Goal: Information Seeking & Learning: Learn about a topic

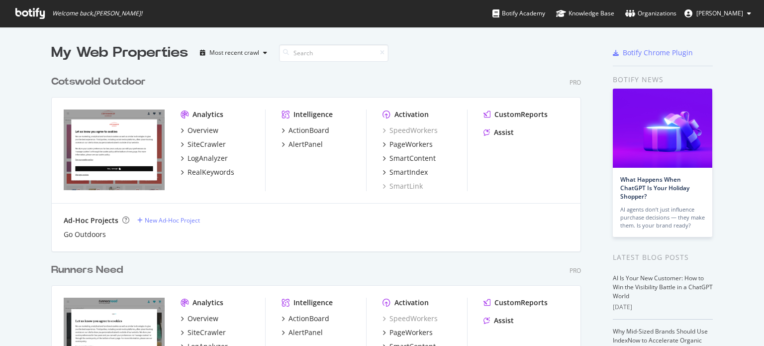
scroll to position [338, 748]
click at [469, 75] on div "Cotswold Outdoor Pro" at bounding box center [316, 82] width 530 height 14
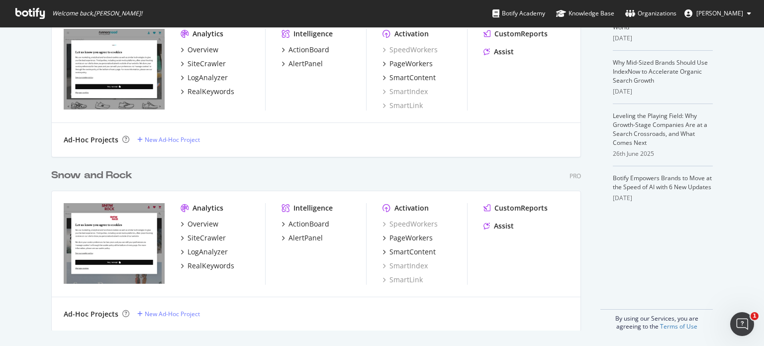
scroll to position [268, 0]
click at [312, 222] on div "ActionBoard" at bounding box center [308, 224] width 41 height 10
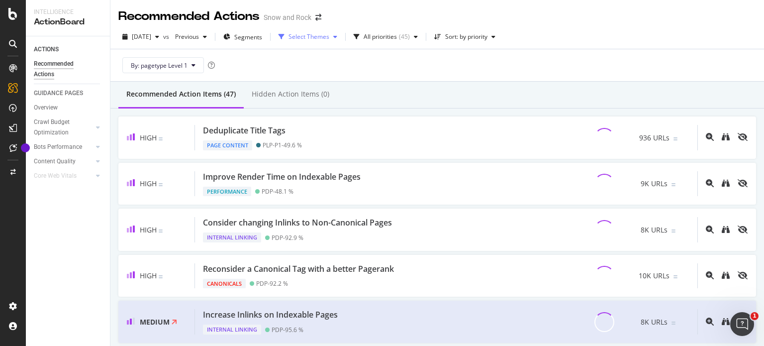
click at [329, 36] on div "Select Themes" at bounding box center [308, 37] width 41 height 6
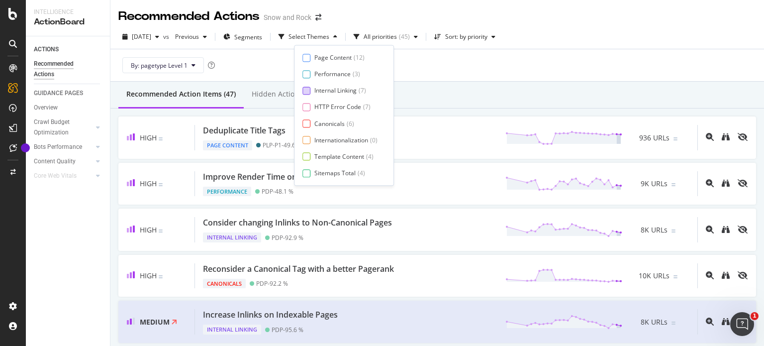
click at [342, 89] on div "Internal Linking" at bounding box center [335, 91] width 42 height 8
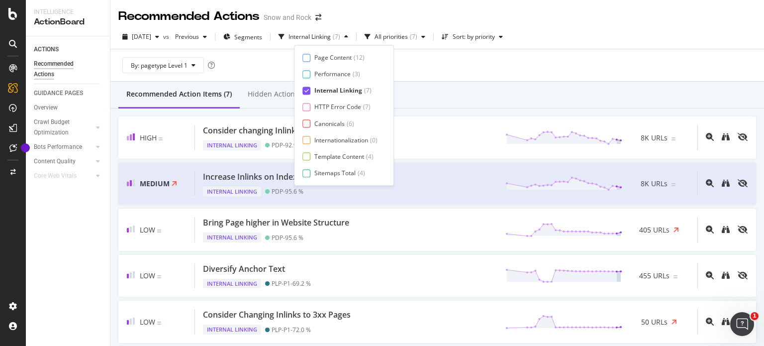
click at [418, 85] on div "Recommended Action Items (7) Hidden Action Items (0)" at bounding box center [436, 95] width 653 height 27
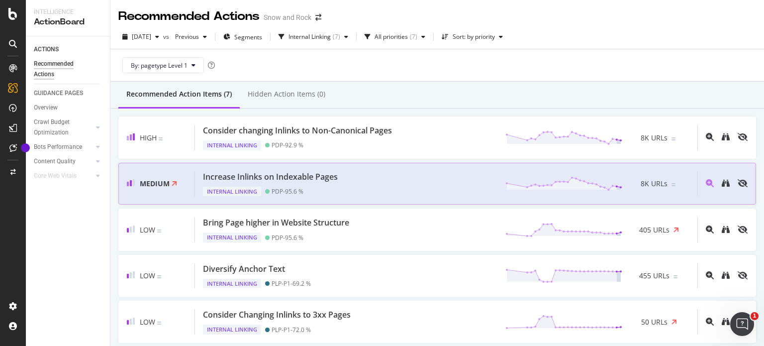
click at [266, 185] on div "Internal Linking PDP - 95.6 %" at bounding box center [272, 189] width 139 height 14
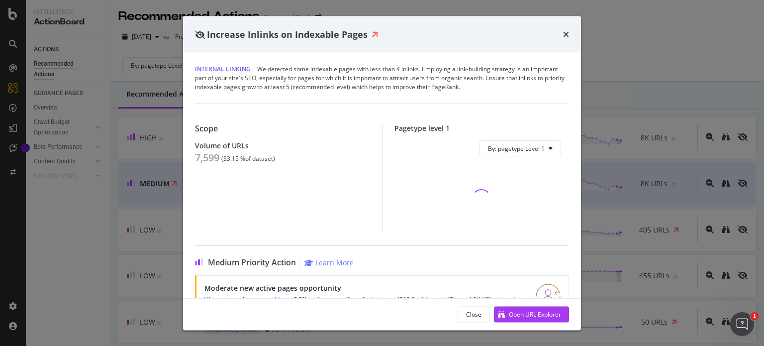
click at [208, 162] on div "7,599" at bounding box center [207, 158] width 24 height 12
copy div "7,599"
click at [135, 119] on div "Increase Inlinks on Indexable Pages Internal Linking | We detected some indexab…" at bounding box center [382, 173] width 764 height 346
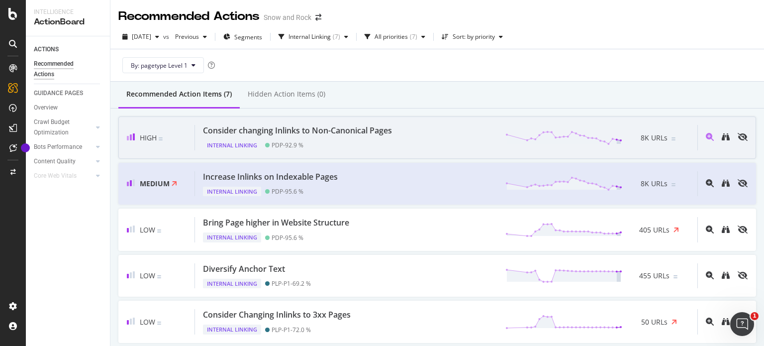
click at [258, 144] on div "Internal Linking" at bounding box center [232, 145] width 58 height 10
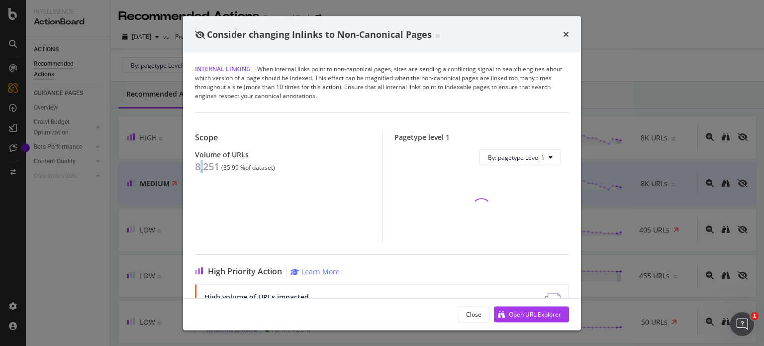
click at [201, 167] on div "8,251" at bounding box center [207, 167] width 24 height 12
copy div "8,251"
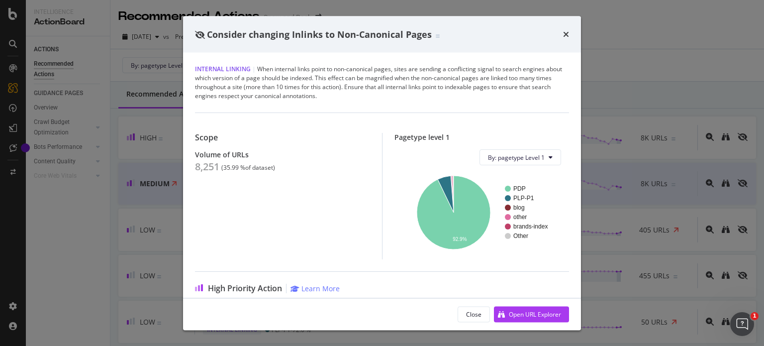
click at [173, 198] on div "Consider changing Inlinks to Non-Canonical Pages Internal Linking | When intern…" at bounding box center [382, 173] width 764 height 346
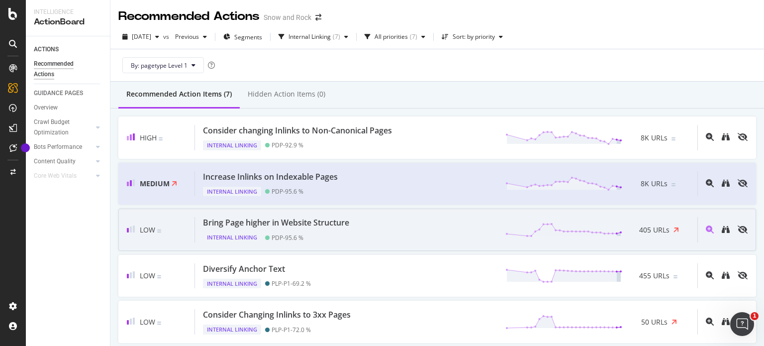
scroll to position [119, 0]
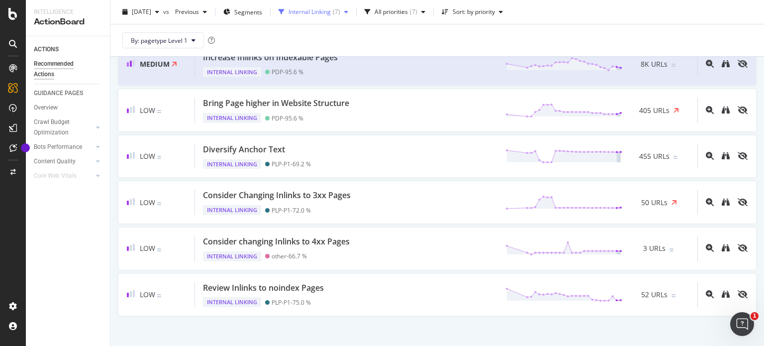
click at [308, 11] on div "Internal Linking" at bounding box center [309, 12] width 42 height 6
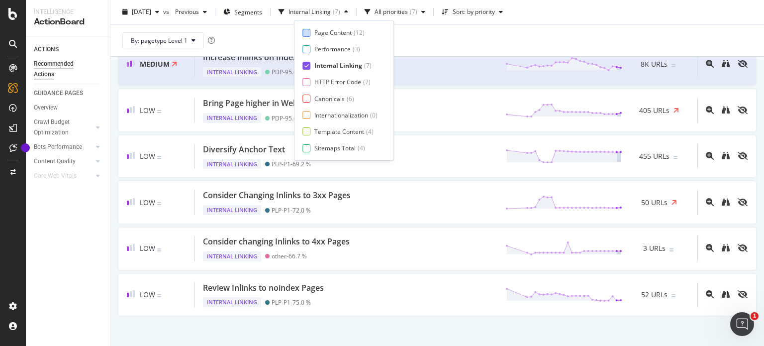
click at [334, 33] on div "Page Content" at bounding box center [332, 32] width 37 height 8
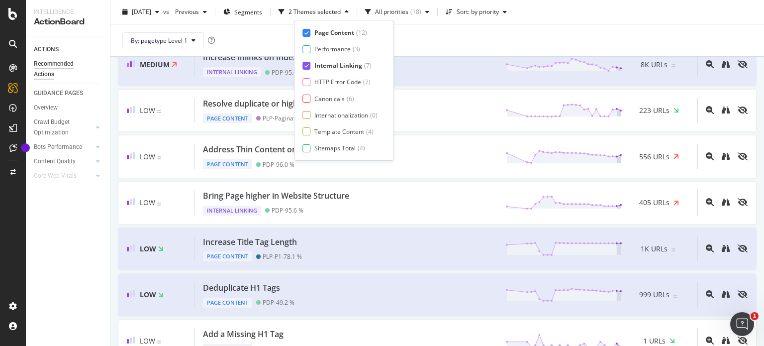
click at [333, 65] on div "Internal Linking" at bounding box center [338, 65] width 48 height 8
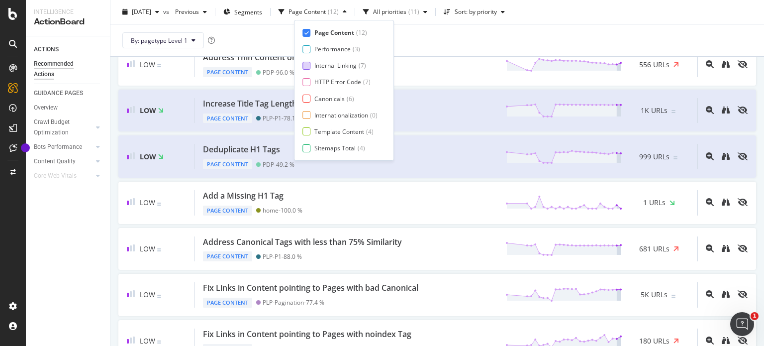
scroll to position [74, 0]
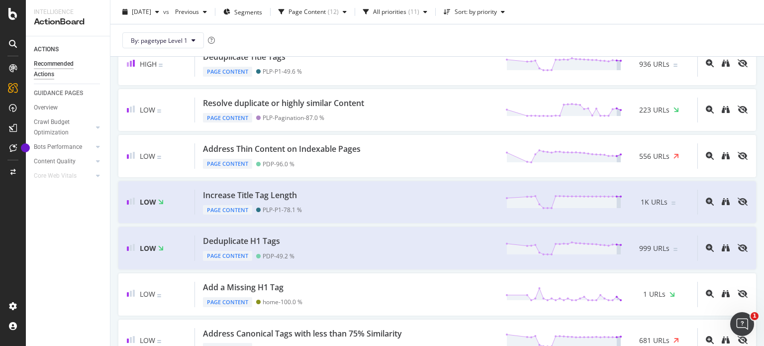
click at [457, 38] on div "By: pagetype Level 1" at bounding box center [436, 40] width 637 height 32
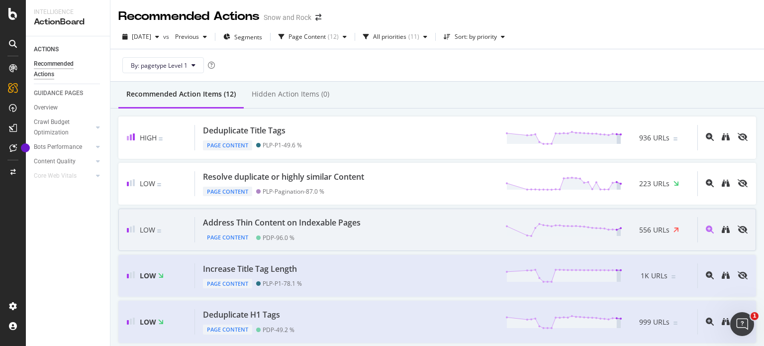
scroll to position [89, 0]
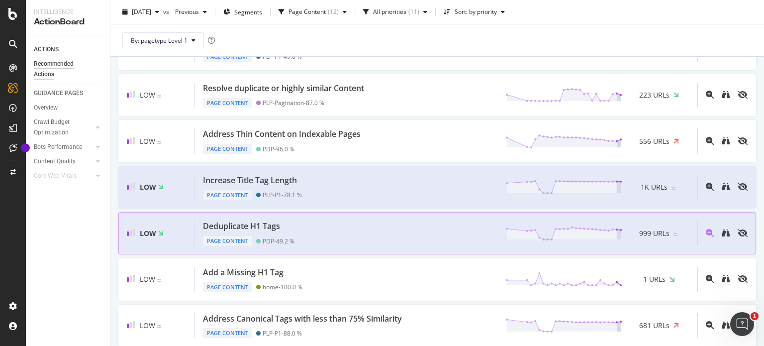
click at [315, 222] on div "Deduplicate H1 Tags Page Content PDP - 49.2 % 999 URLs" at bounding box center [446, 232] width 502 height 25
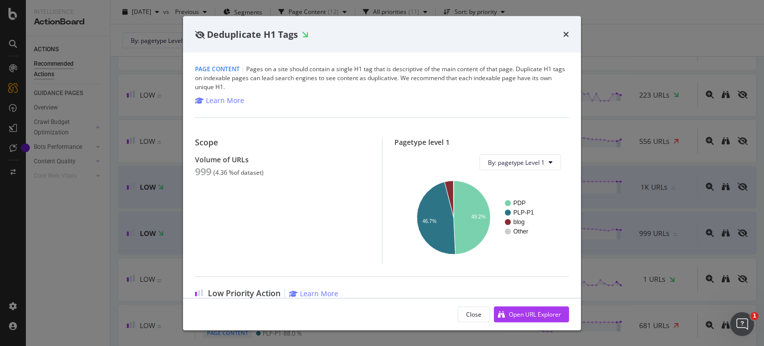
click at [161, 87] on div "Deduplicate H1 Tags Page Content | Pages on a site should contain a single H1 t…" at bounding box center [382, 173] width 764 height 346
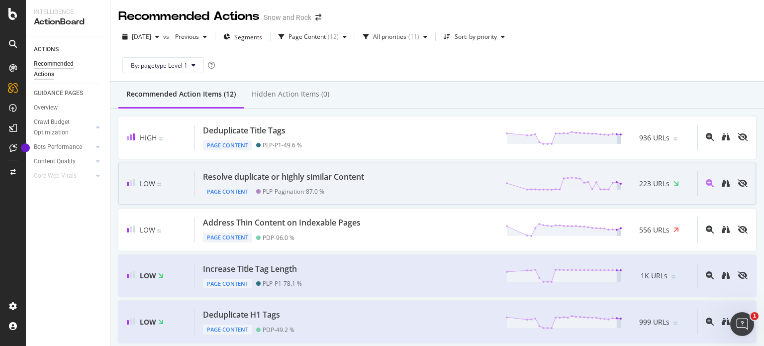
scroll to position [48, 0]
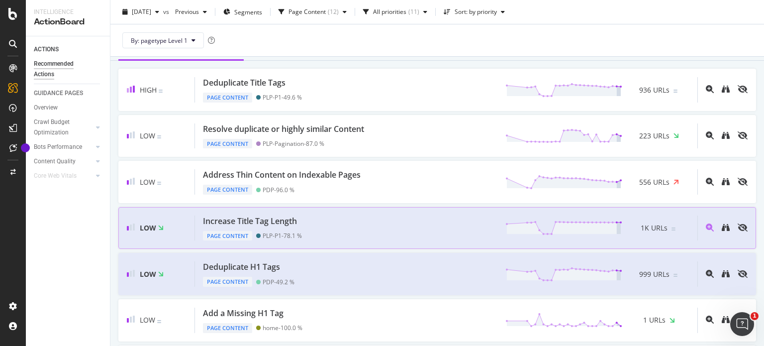
click at [287, 227] on div "Page Content PLP-P1 - 78.1 %" at bounding box center [252, 234] width 99 height 14
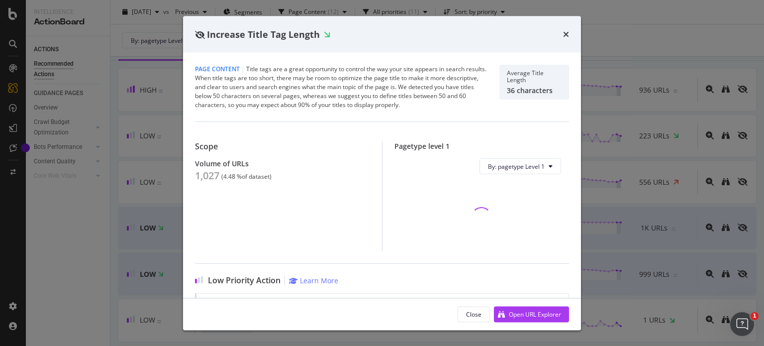
click at [209, 177] on div "1,027" at bounding box center [207, 176] width 24 height 12
copy div "1,027"
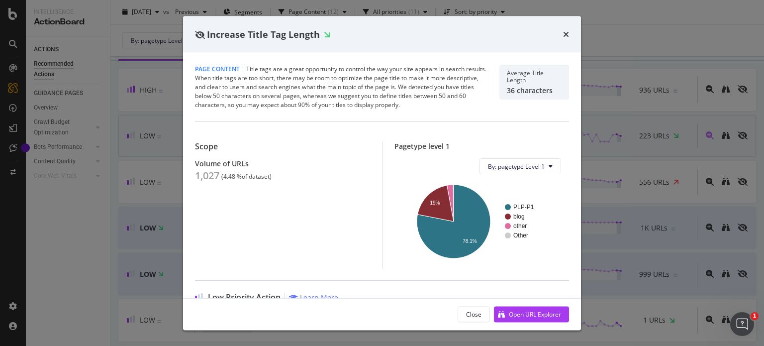
drag, startPoint x: 146, startPoint y: 161, endPoint x: 325, endPoint y: 131, distance: 181.0
click at [142, 163] on div "Increase Title Tag Length Page Content | Title tags are a great opportunity to …" at bounding box center [382, 173] width 764 height 346
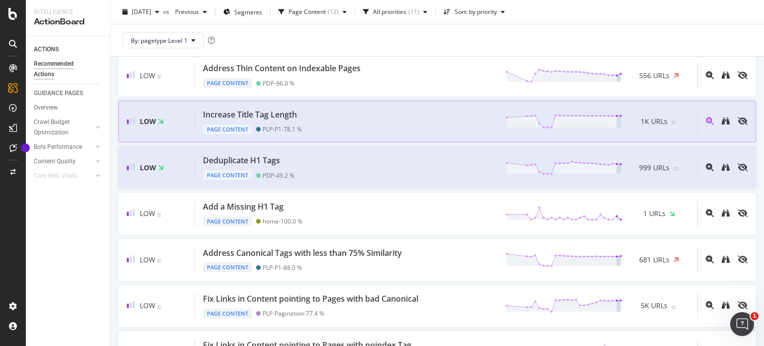
scroll to position [232, 0]
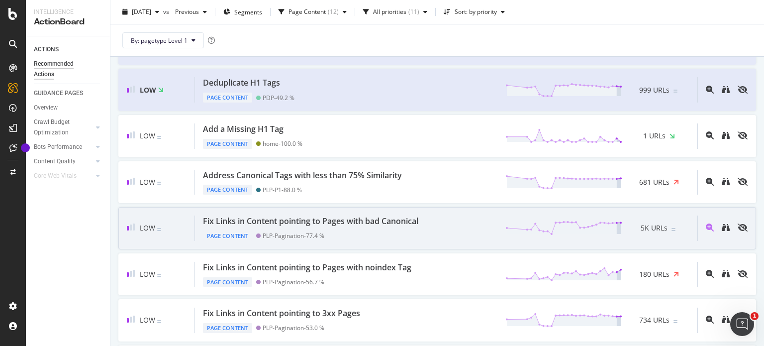
click at [383, 219] on div "Fix Links in Content pointing to Pages with bad Canonical" at bounding box center [310, 220] width 215 height 11
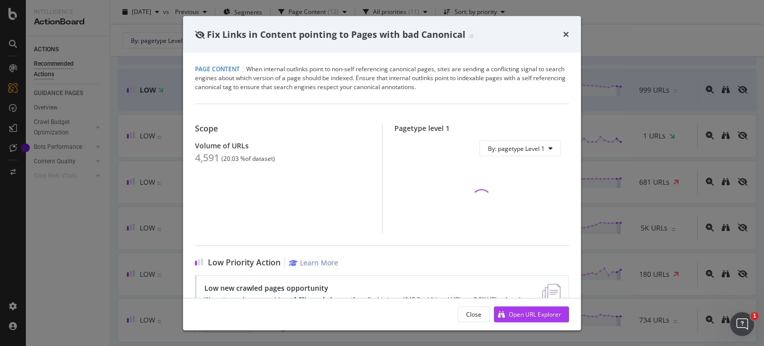
click at [215, 152] on div "4,591" at bounding box center [207, 158] width 24 height 12
copy div "4,591"
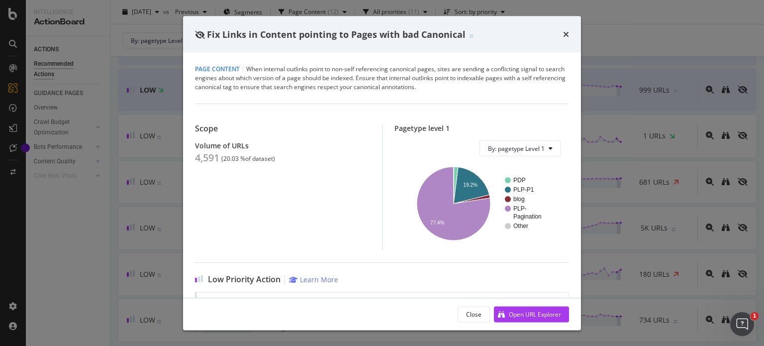
click at [160, 121] on div "Fix Links in Content pointing to Pages with bad Canonical Page Content | When i…" at bounding box center [382, 173] width 764 height 346
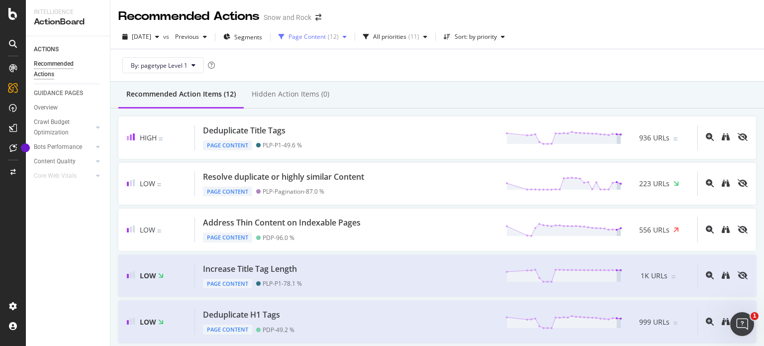
click at [321, 31] on div "Page Content ( 12 )" at bounding box center [312, 36] width 76 height 15
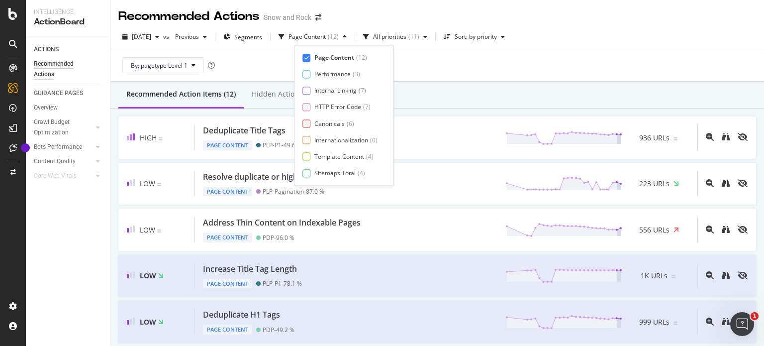
click at [325, 105] on div "HTTP Error Code" at bounding box center [337, 107] width 47 height 8
click at [323, 56] on div "Page Content" at bounding box center [334, 57] width 40 height 8
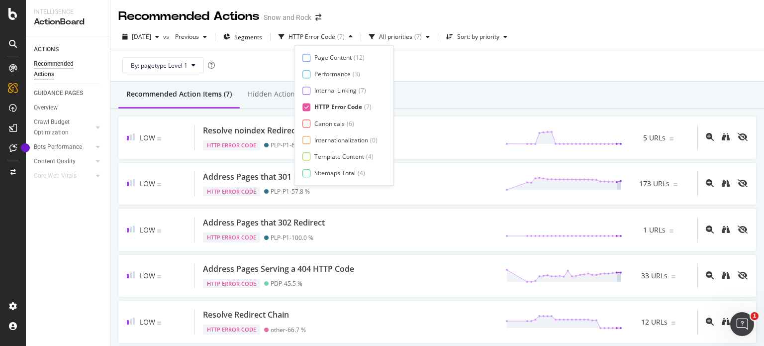
click at [428, 83] on div "Recommended Action Items (7) Hidden Action Items (0)" at bounding box center [436, 95] width 653 height 27
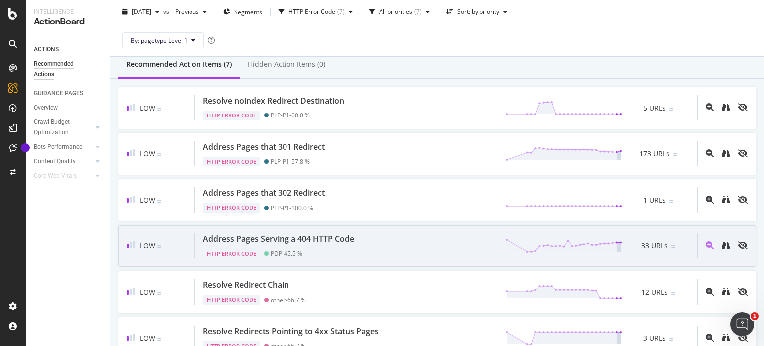
scroll to position [30, 0]
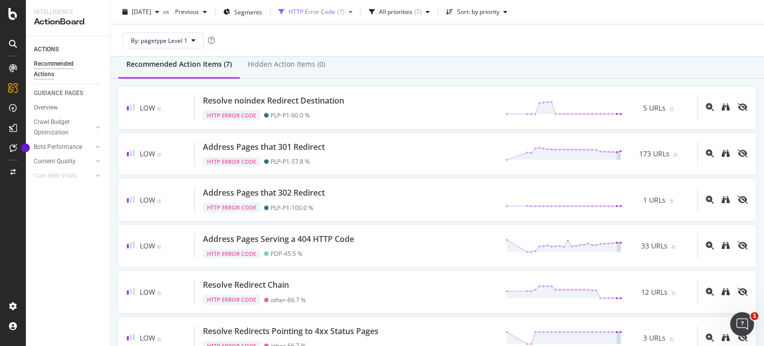
click at [284, 13] on icon "button" at bounding box center [281, 12] width 6 height 6
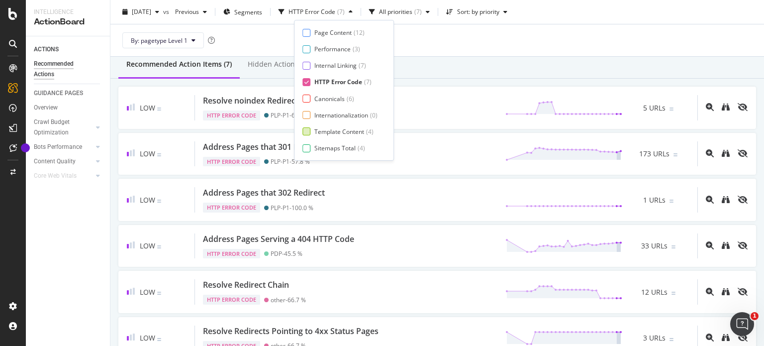
click at [321, 128] on div "Template Content" at bounding box center [339, 131] width 50 height 8
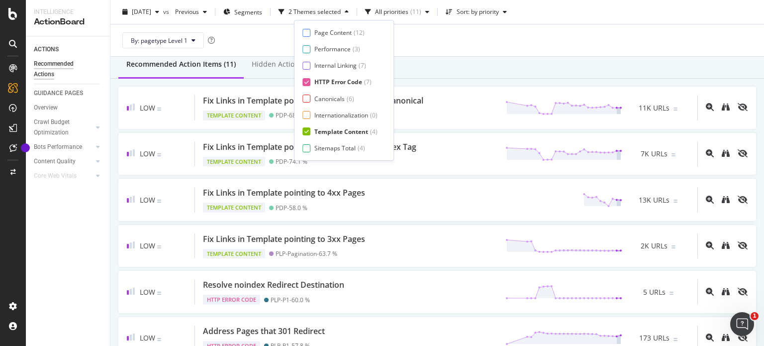
click at [320, 81] on div "HTTP Error Code" at bounding box center [338, 82] width 48 height 8
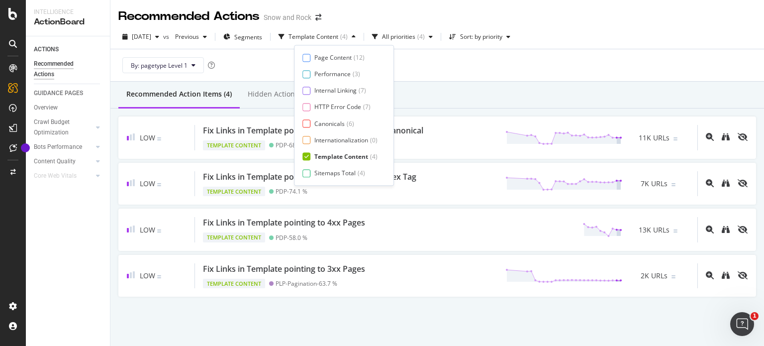
click at [440, 52] on div "By: pagetype Level 1" at bounding box center [436, 65] width 637 height 32
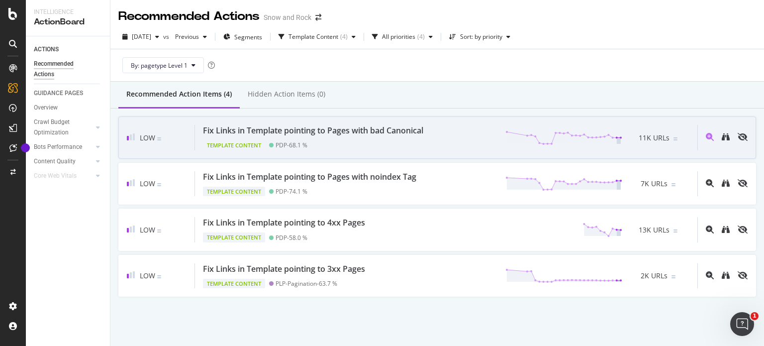
click at [276, 125] on div "Fix Links in Template pointing to Pages with bad Canonical" at bounding box center [313, 130] width 220 height 11
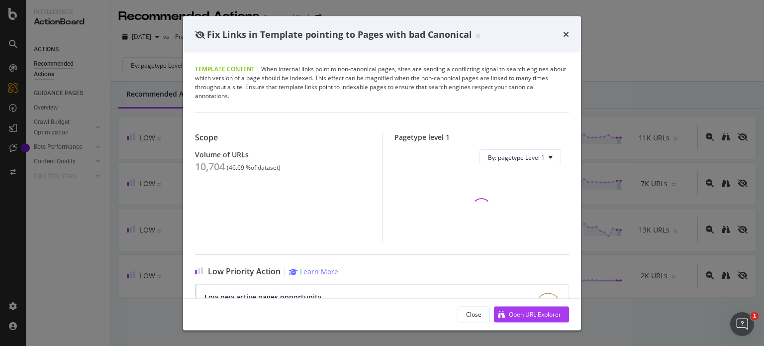
click at [215, 174] on div "Scope Volume of URLs 10,704 ( 46.69 % of dataset )" at bounding box center [288, 187] width 187 height 109
copy div "10,704"
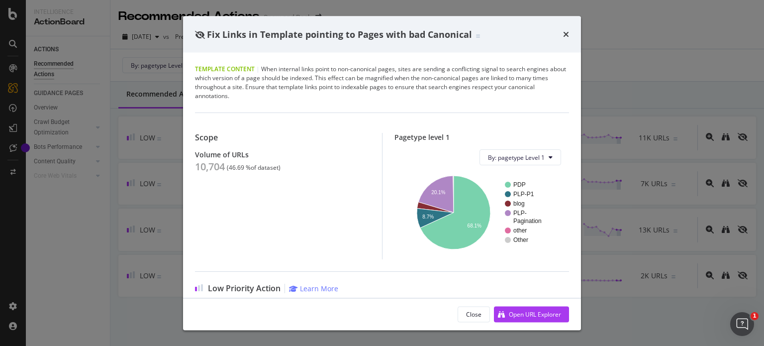
click at [117, 282] on div "Fix Links in Template pointing to Pages with bad Canonical Template Content | W…" at bounding box center [382, 173] width 764 height 346
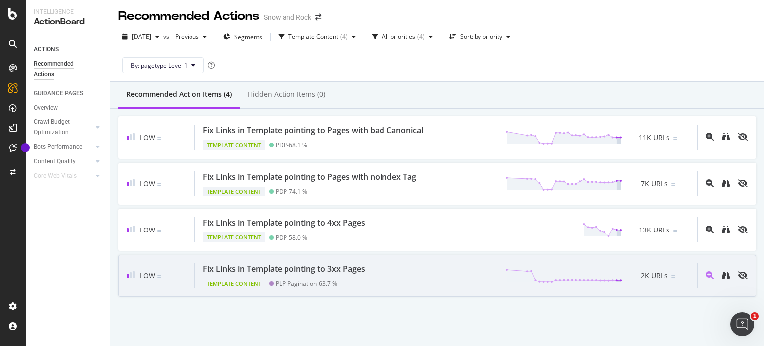
click at [281, 264] on div "Fix Links in Template pointing to 3xx Pages" at bounding box center [284, 268] width 162 height 11
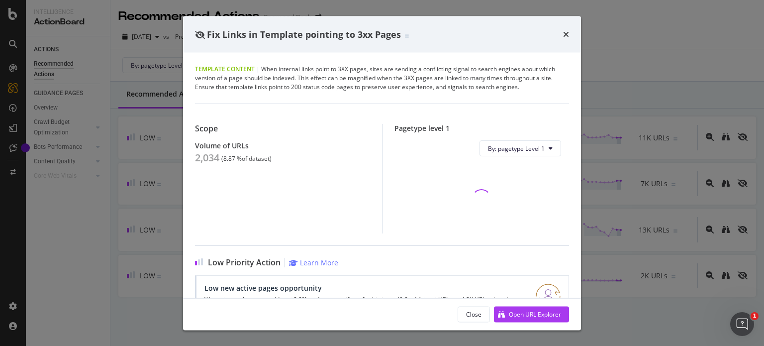
click at [211, 157] on div "2,034" at bounding box center [207, 158] width 24 height 12
copy div "2,034"
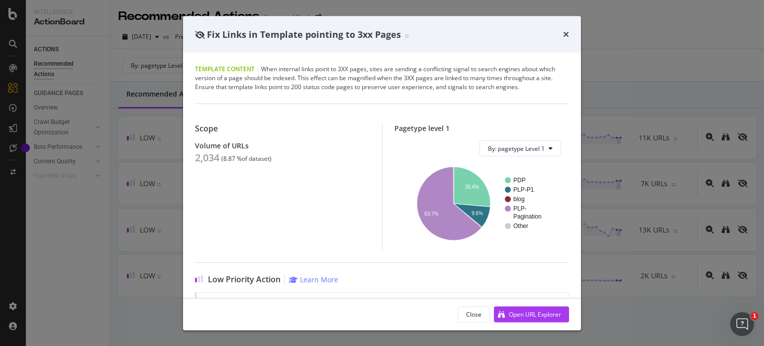
click at [154, 112] on div "Fix Links in Template pointing to 3xx Pages Template Content | When internal li…" at bounding box center [382, 173] width 764 height 346
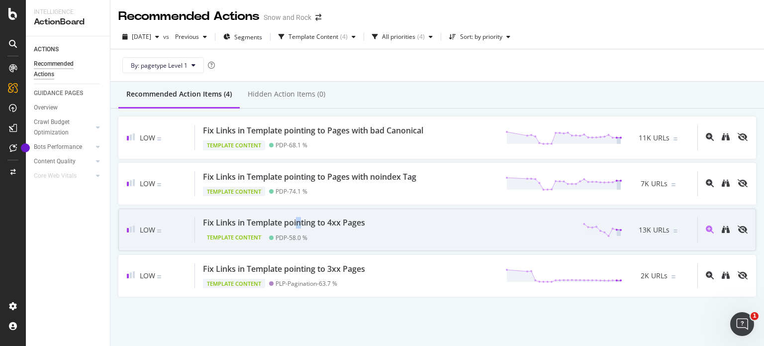
click at [299, 226] on div "Fix Links in Template pointing to 4xx Pages" at bounding box center [284, 222] width 162 height 11
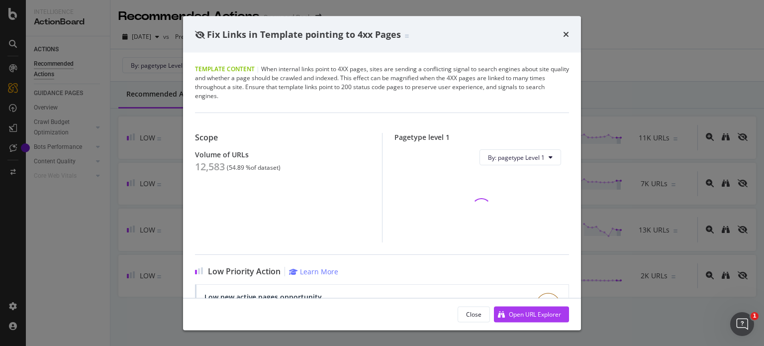
click at [209, 165] on div "12,583" at bounding box center [210, 167] width 30 height 12
copy div "12,583"
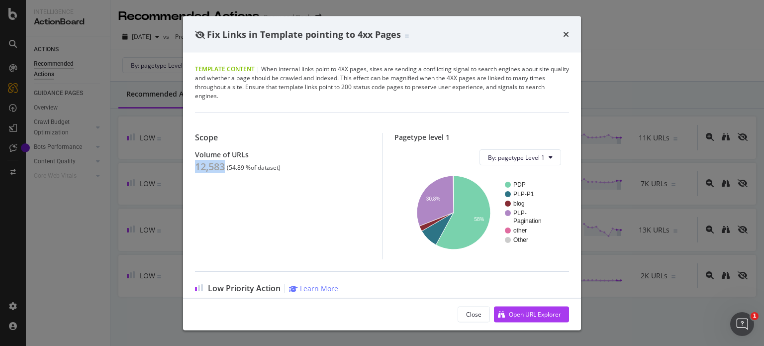
click at [164, 193] on div "Fix Links in Template pointing to 4xx Pages Template Content | When internal li…" at bounding box center [382, 173] width 764 height 346
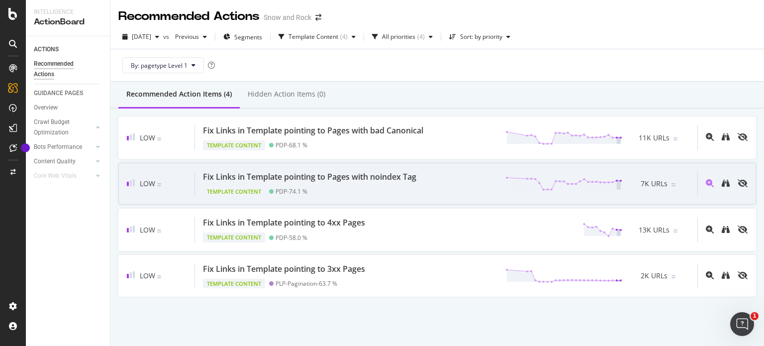
click at [288, 191] on div "PDP - 74.1 %" at bounding box center [291, 190] width 32 height 7
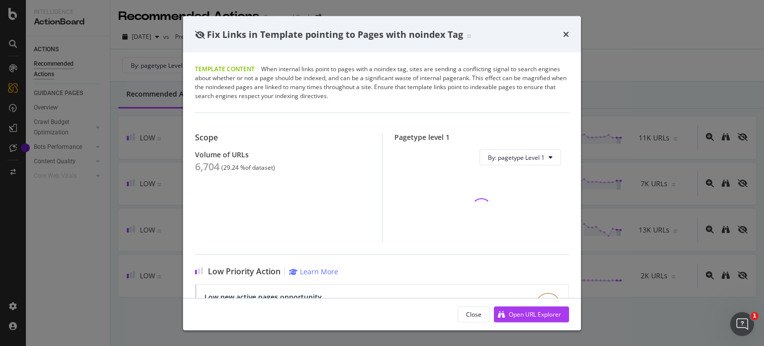
click at [209, 171] on div "6,704" at bounding box center [207, 167] width 24 height 12
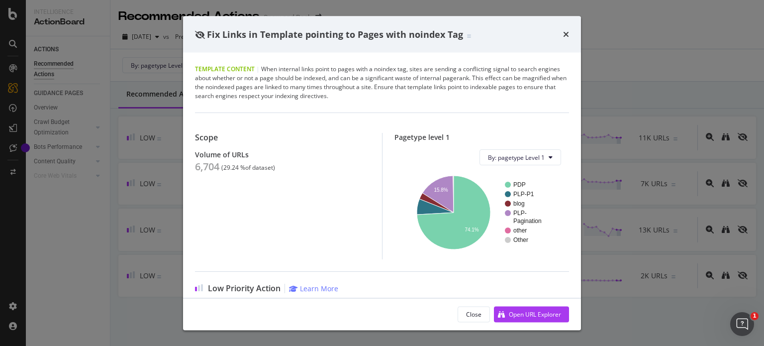
click at [103, 222] on div "Fix Links in Template pointing to Pages with noindex Tag Template Content | Whe…" at bounding box center [382, 173] width 764 height 346
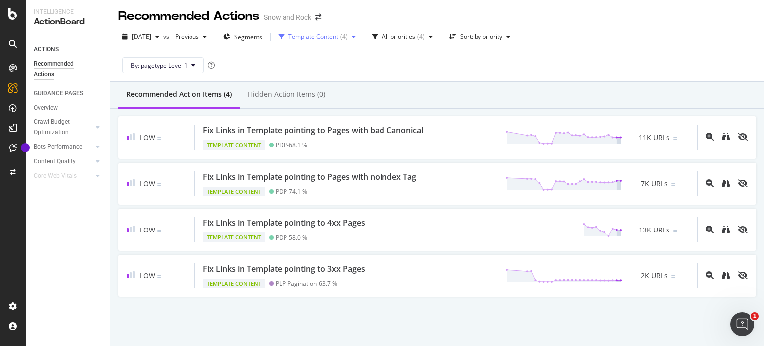
click at [352, 42] on div "Template Content ( 4 )" at bounding box center [316, 36] width 85 height 15
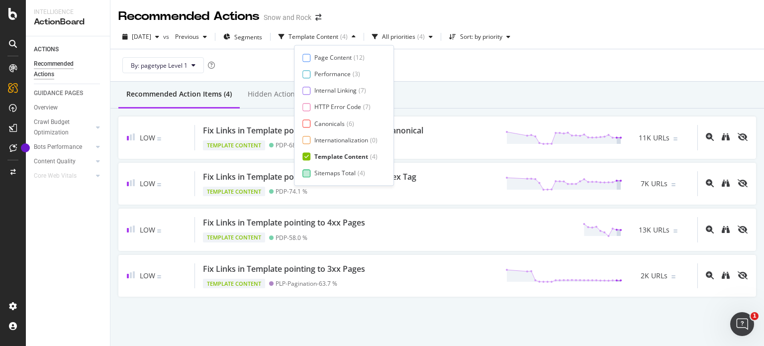
click at [335, 170] on div "Sitemaps Total" at bounding box center [334, 173] width 41 height 8
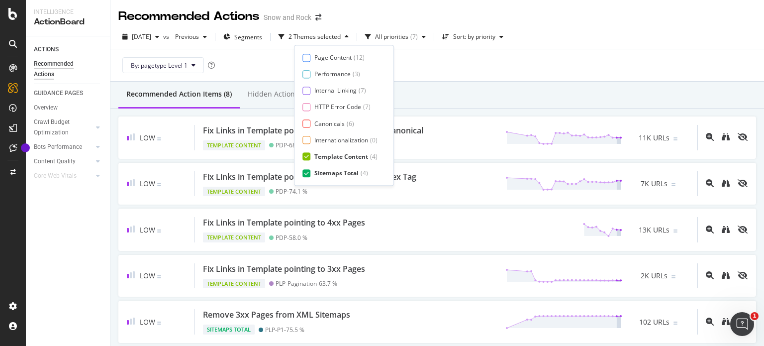
click at [334, 153] on div "Template Content" at bounding box center [341, 156] width 54 height 8
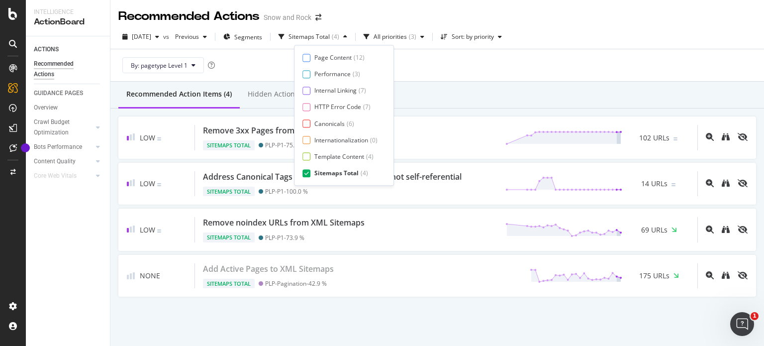
click at [456, 57] on div "By: pagetype Level 1" at bounding box center [436, 65] width 637 height 32
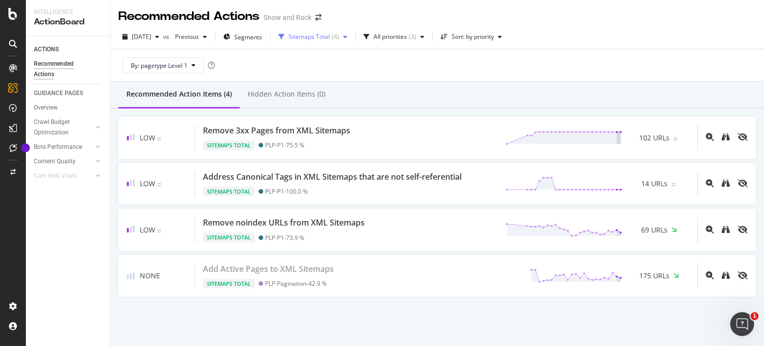
click at [322, 37] on div "Sitemaps Total" at bounding box center [308, 37] width 41 height 6
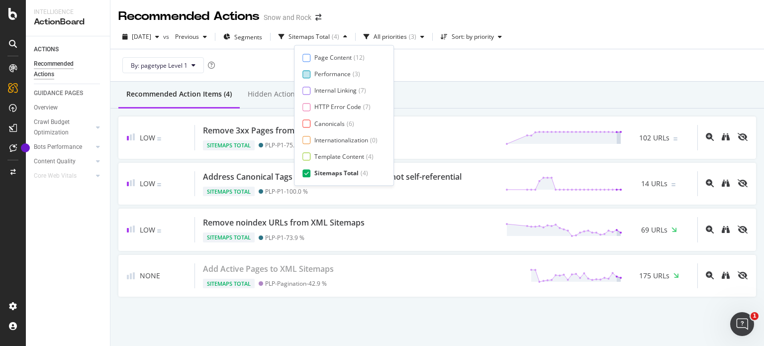
click at [325, 176] on div "Sitemaps Total" at bounding box center [336, 173] width 44 height 8
click at [340, 74] on div "Performance" at bounding box center [332, 74] width 36 height 8
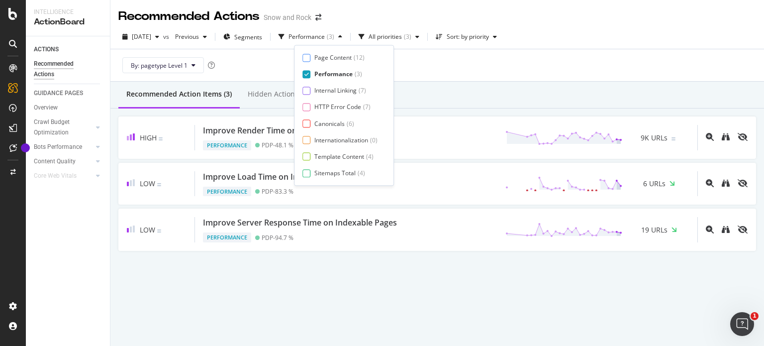
click at [459, 98] on div "Recommended Action Items (3) Hidden Action Items (0)" at bounding box center [436, 95] width 653 height 27
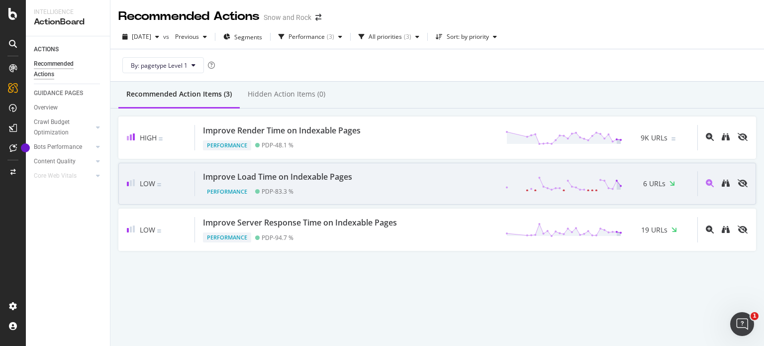
click at [266, 182] on div "Performance PDP - 83.3 %" at bounding box center [279, 189] width 153 height 14
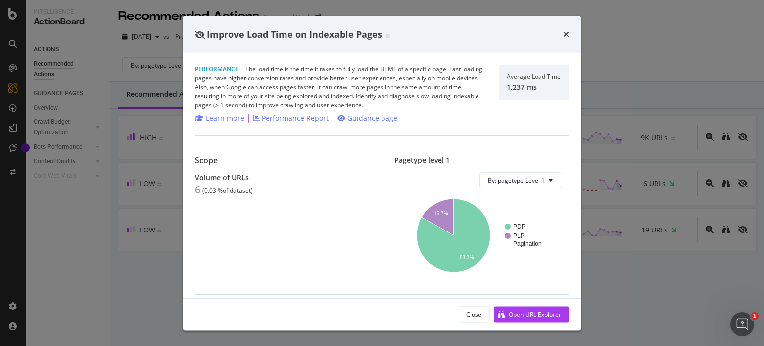
click at [151, 178] on div "Improve Load Time on Indexable Pages Performance | The load time is the time it…" at bounding box center [382, 173] width 764 height 346
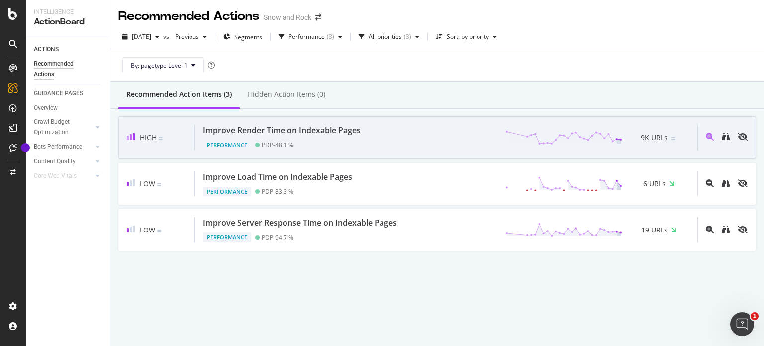
click at [300, 150] on div "High Improve Render Time on Indexable Pages Performance PDP - 48.1 % 9K URLs" at bounding box center [436, 137] width 637 height 42
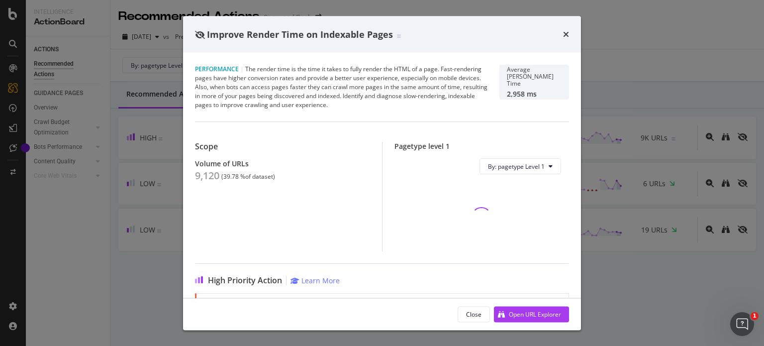
click at [205, 176] on div "9,120" at bounding box center [207, 176] width 24 height 12
copy div "9,120"
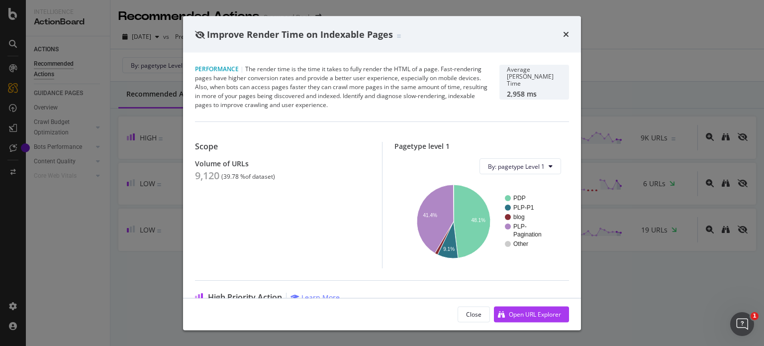
click at [143, 84] on div "Improve Render Time on Indexable Pages Performance | The render time is the tim…" at bounding box center [382, 173] width 764 height 346
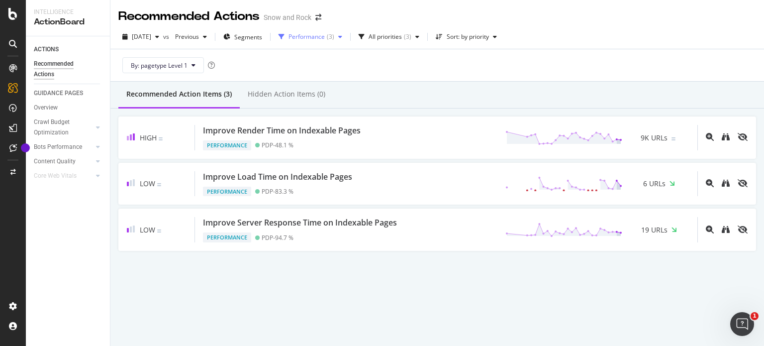
click at [323, 35] on div "Performance" at bounding box center [306, 37] width 36 height 6
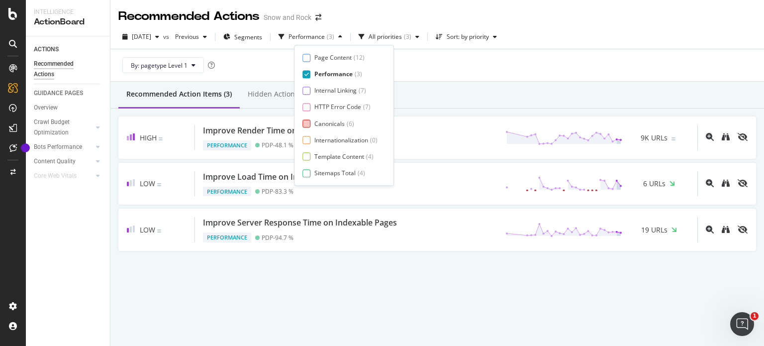
click at [332, 123] on div "Canonicals" at bounding box center [329, 123] width 30 height 8
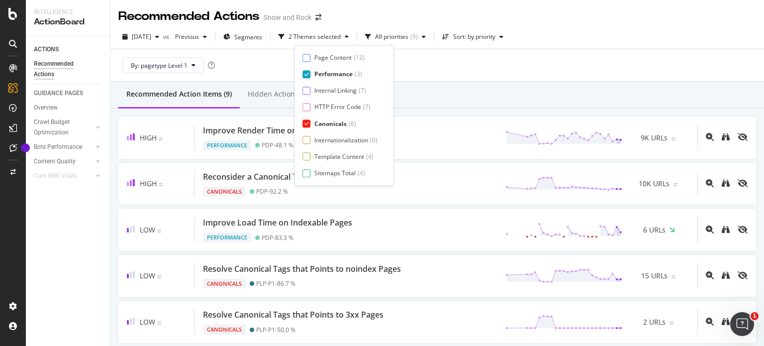
click at [343, 70] on div "Performance" at bounding box center [333, 74] width 38 height 8
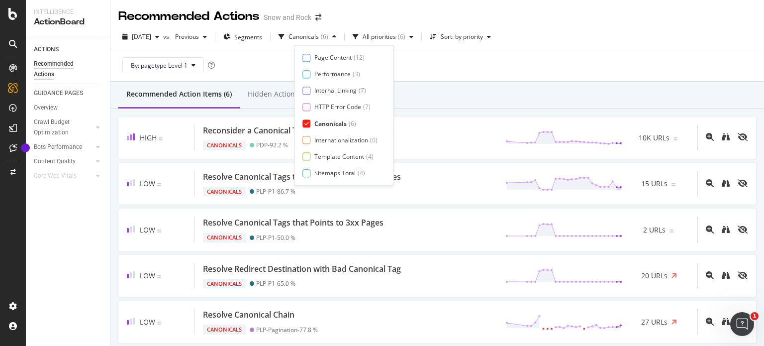
click at [425, 77] on div "By: pagetype Level 1" at bounding box center [436, 65] width 637 height 32
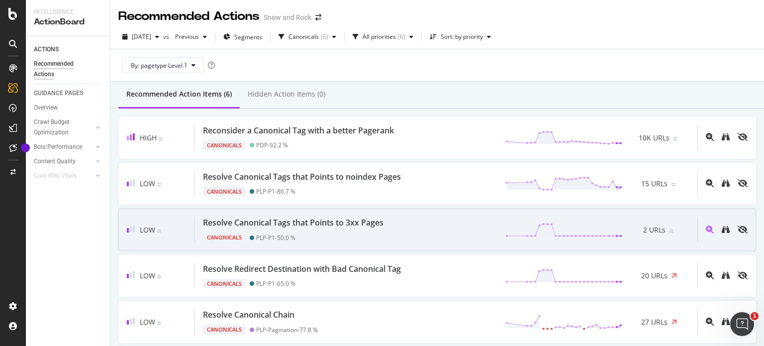
scroll to position [39, 0]
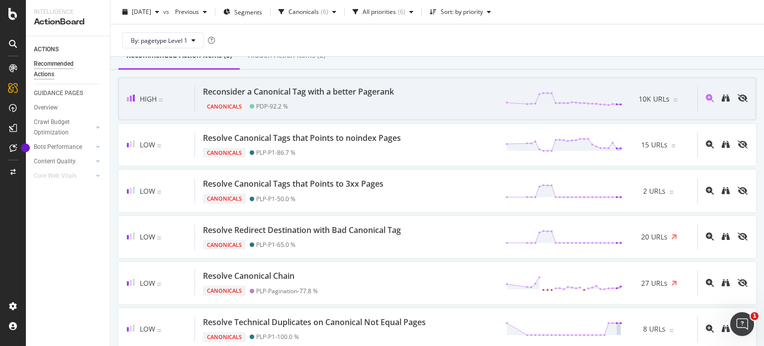
click at [275, 94] on div "Reconsider a Canonical Tag with a better Pagerank" at bounding box center [298, 91] width 191 height 11
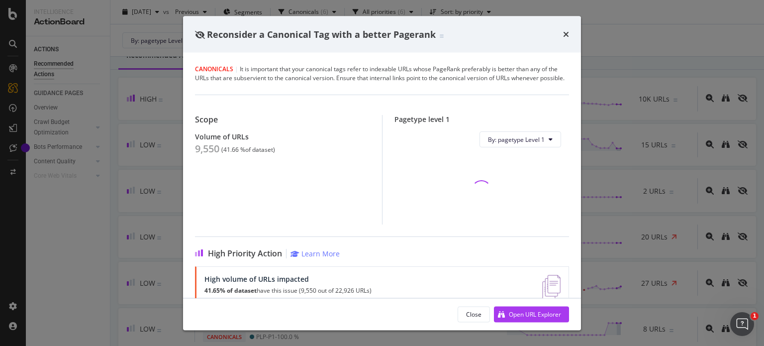
click at [201, 150] on div "Volume of URLs 9,550 ( 41.66 % of dataset )" at bounding box center [282, 143] width 175 height 22
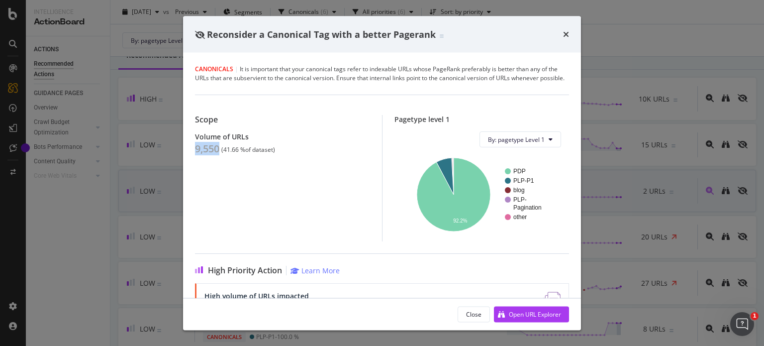
drag, startPoint x: 157, startPoint y: 119, endPoint x: 284, endPoint y: 183, distance: 142.1
click at [157, 120] on div "Reconsider a Canonical Tag with a better Pagerank Canonicals | It is important …" at bounding box center [382, 173] width 764 height 346
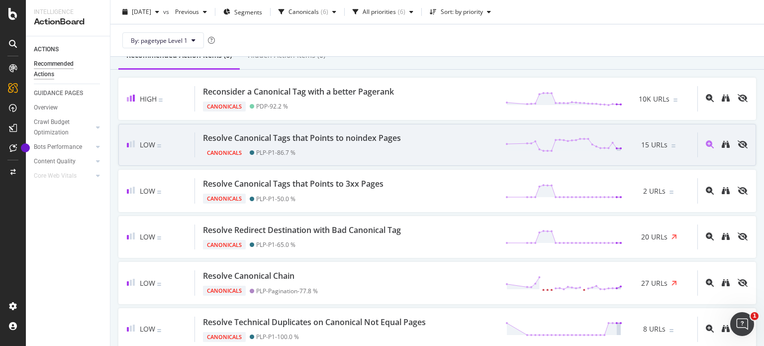
scroll to position [84, 0]
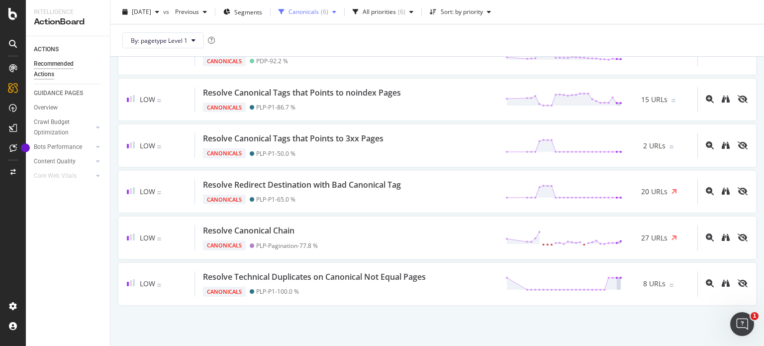
click at [337, 17] on div "Canonicals ( 6 )" at bounding box center [307, 11] width 66 height 15
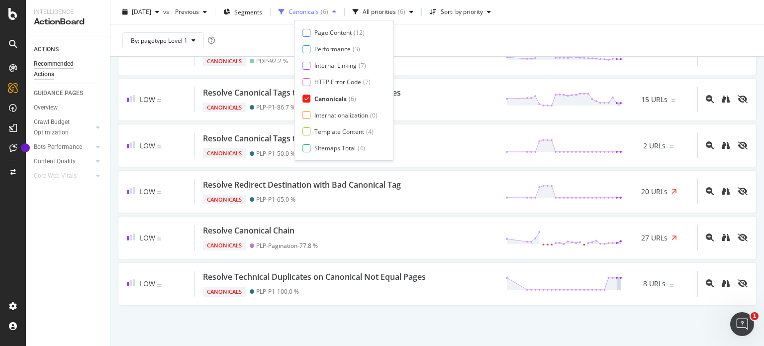
click at [326, 17] on div "Canonicals ( 6 )" at bounding box center [307, 11] width 66 height 15
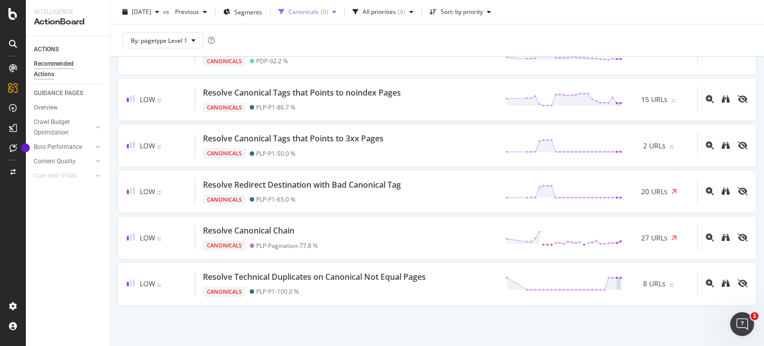
click at [340, 17] on div "Canonicals ( 6 )" at bounding box center [307, 11] width 66 height 15
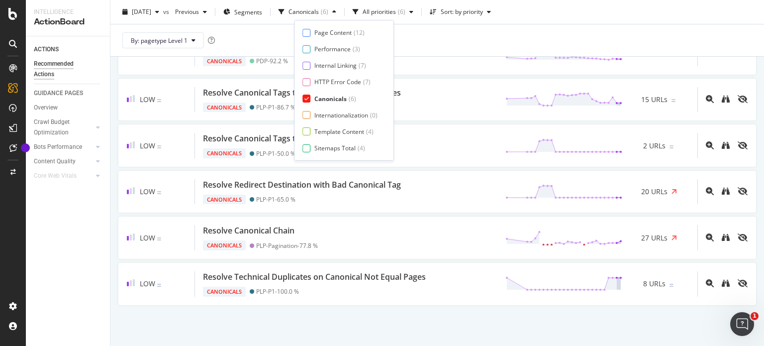
click at [340, 97] on div "Canonicals" at bounding box center [330, 98] width 32 height 8
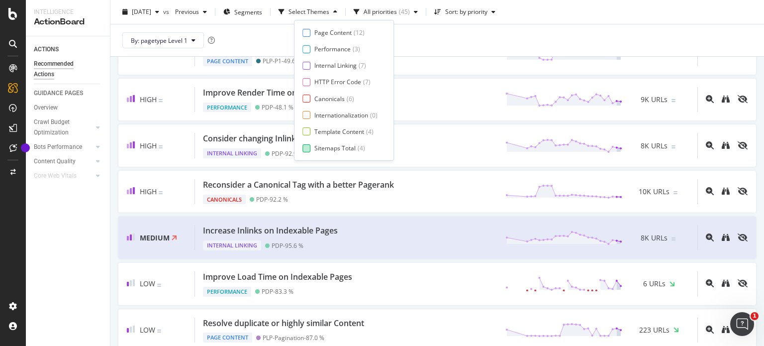
scroll to position [16, 0]
click at [336, 146] on div "Page Meta Data" at bounding box center [336, 148] width 45 height 8
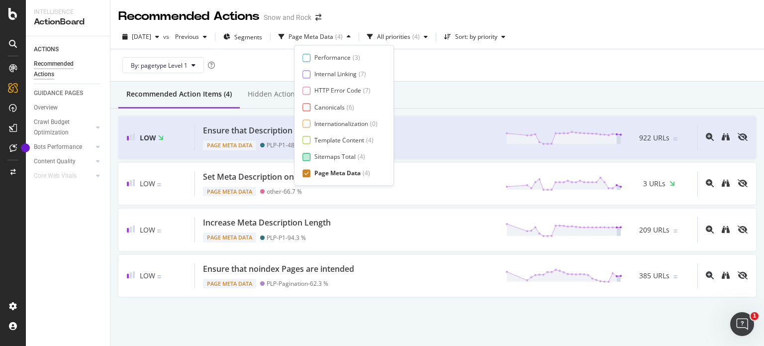
scroll to position [0, 0]
click at [479, 72] on div "By: pagetype Level 1" at bounding box center [436, 65] width 637 height 32
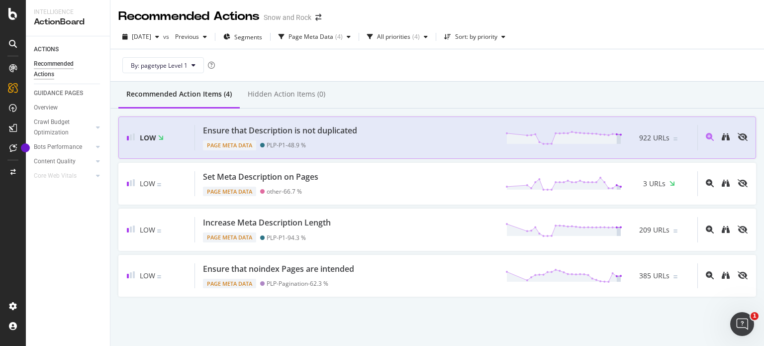
click at [351, 133] on div "Ensure that Description is not duplicated" at bounding box center [280, 130] width 154 height 11
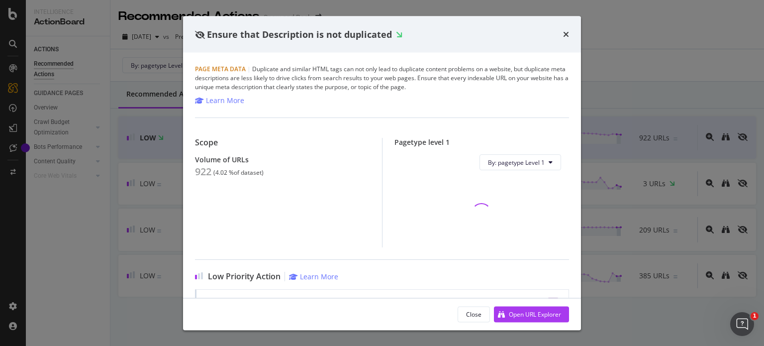
click at [205, 170] on div "922" at bounding box center [203, 172] width 16 height 12
copy div "922"
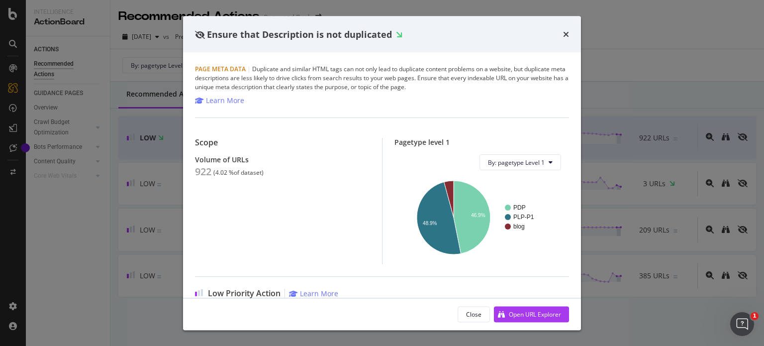
click at [171, 196] on div "Ensure that Description is not duplicated Page Meta Data | Duplicate and simila…" at bounding box center [382, 173] width 764 height 346
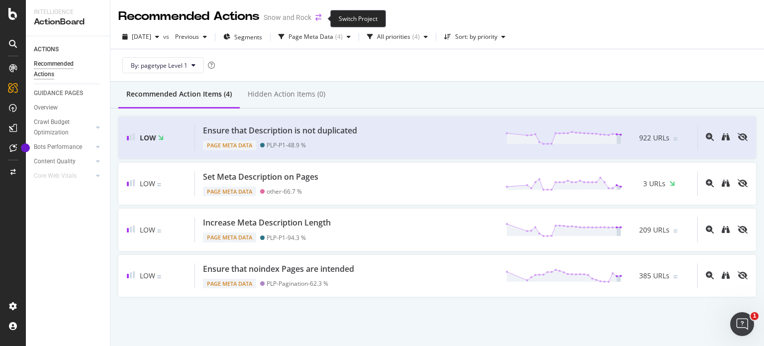
click at [318, 20] on icon "arrow-right-arrow-left" at bounding box center [318, 17] width 6 height 7
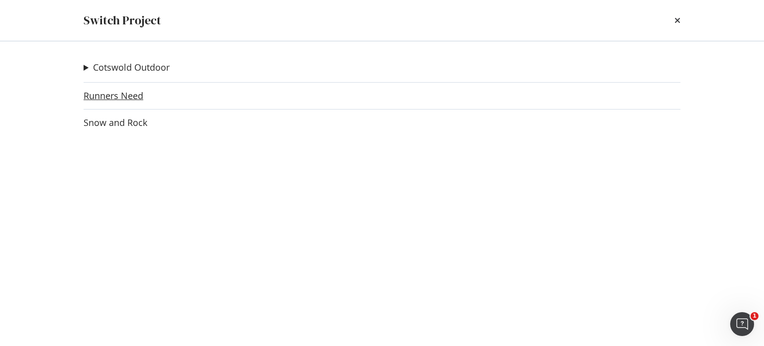
click at [118, 90] on link "Runners Need" at bounding box center [114, 95] width 60 height 10
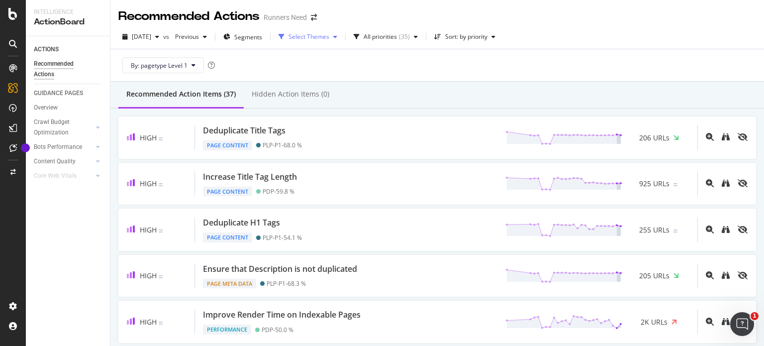
click at [316, 38] on div "Select Themes" at bounding box center [308, 37] width 41 height 6
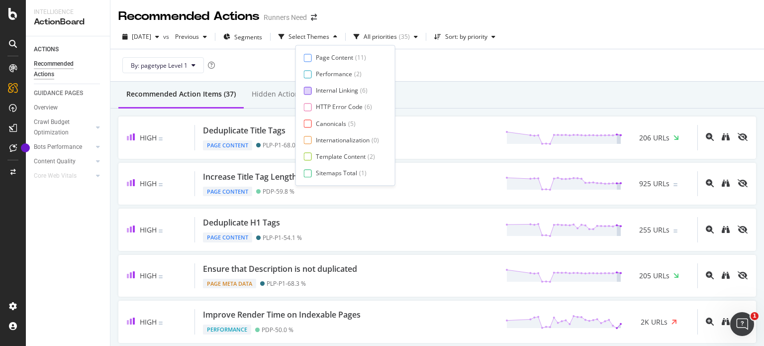
click at [339, 89] on div "Internal Linking" at bounding box center [337, 91] width 42 height 8
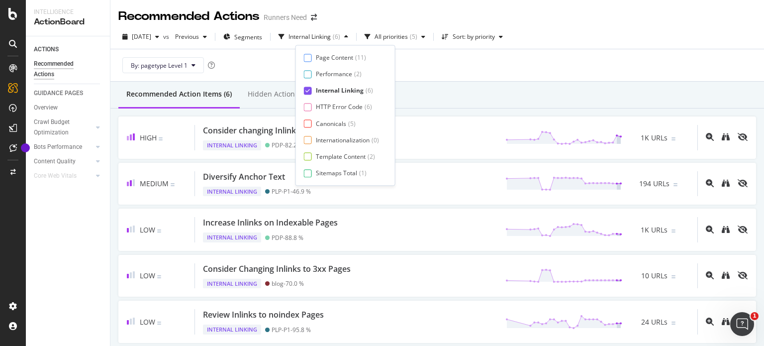
click at [431, 84] on div "Recommended Action Items (6) Hidden Action Items (0)" at bounding box center [436, 95] width 653 height 27
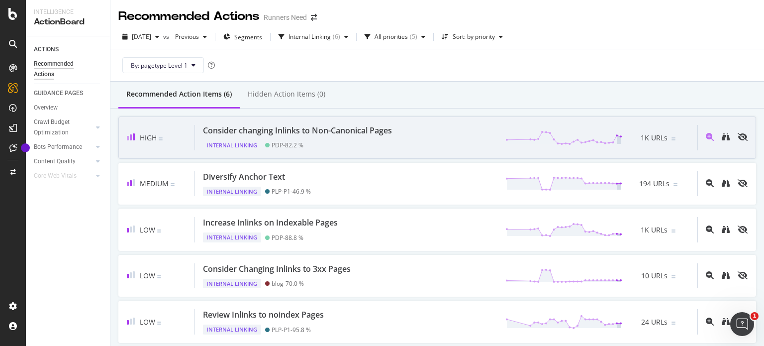
click at [291, 130] on div "Consider changing Inlinks to Non-Canonical Pages" at bounding box center [297, 130] width 189 height 11
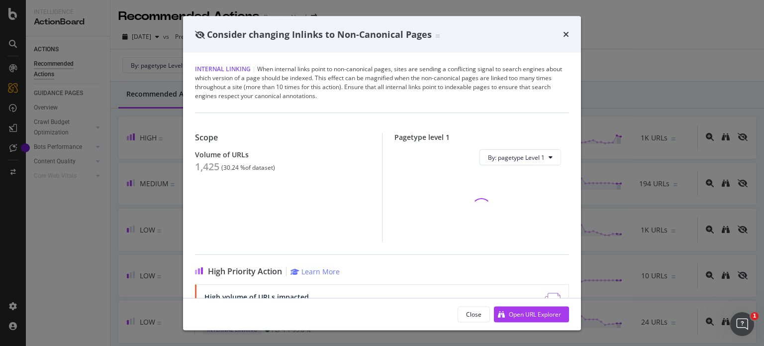
click at [202, 163] on div "1,425" at bounding box center [207, 167] width 24 height 12
click at [205, 172] on div "1,425" at bounding box center [207, 167] width 24 height 12
copy div "1,425"
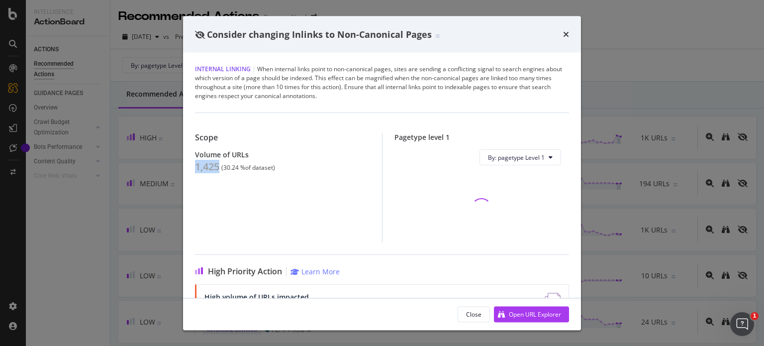
click at [139, 141] on div "Consider changing Inlinks to Non-Canonical Pages Internal Linking | When intern…" at bounding box center [382, 173] width 764 height 346
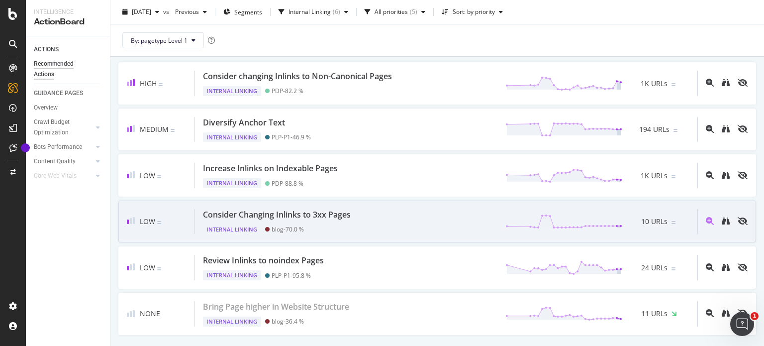
scroll to position [46, 0]
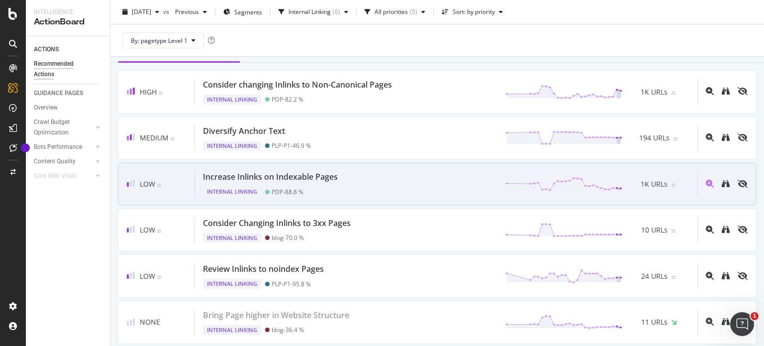
click at [257, 183] on div "Internal Linking PDP - 88.8 %" at bounding box center [272, 189] width 139 height 14
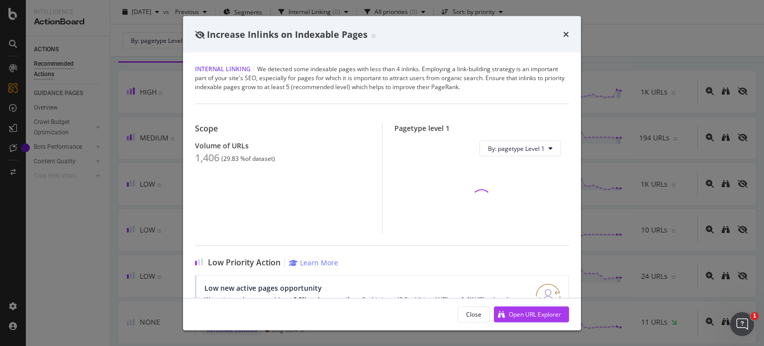
click at [209, 156] on div "1,406" at bounding box center [207, 158] width 24 height 12
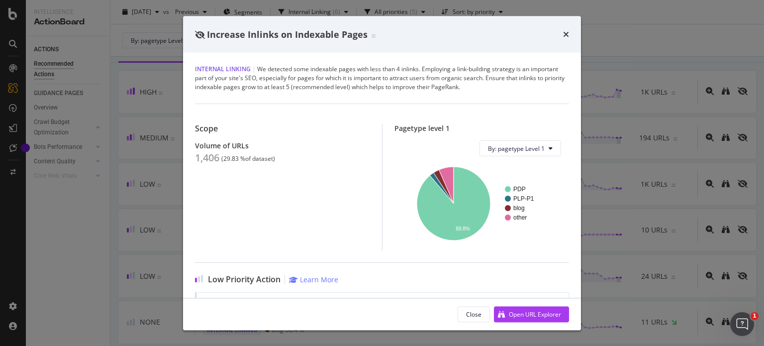
click at [179, 90] on div "Increase Inlinks on Indexable Pages Internal Linking | We detected some indexab…" at bounding box center [382, 173] width 764 height 346
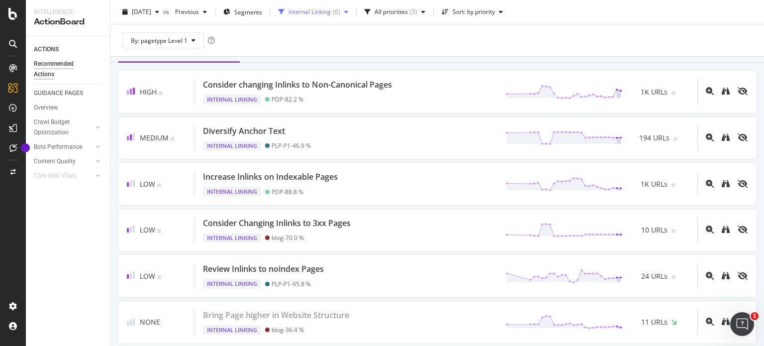
click at [320, 9] on div "Internal Linking" at bounding box center [309, 12] width 42 height 6
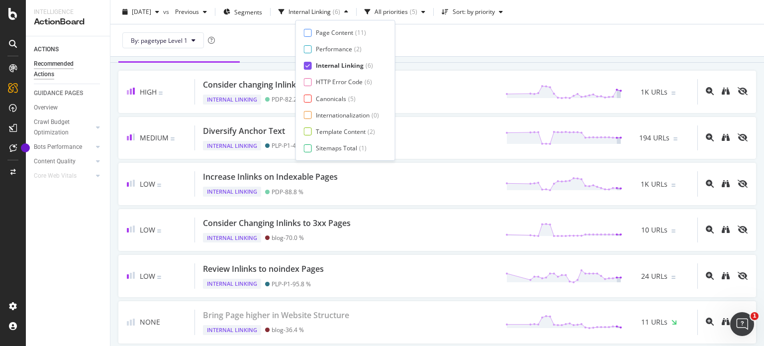
click at [331, 27] on div "Page Content ( 11 ) Performance ( 2 ) Internal Linking ( 6 ) HTTP Error Code ( …" at bounding box center [345, 90] width 100 height 141
click at [332, 30] on div "Page Content" at bounding box center [334, 32] width 37 height 8
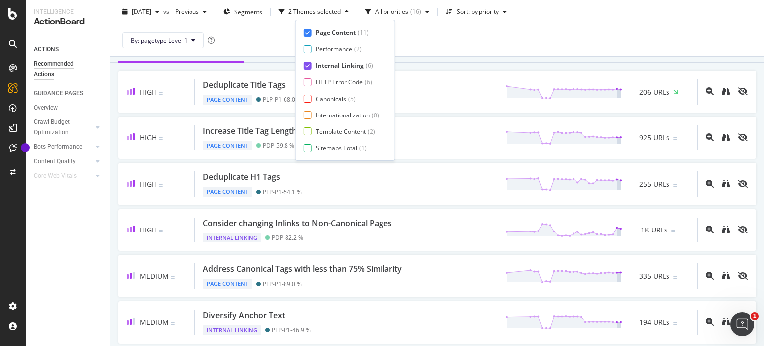
click at [327, 62] on div "Internal Linking" at bounding box center [340, 65] width 48 height 8
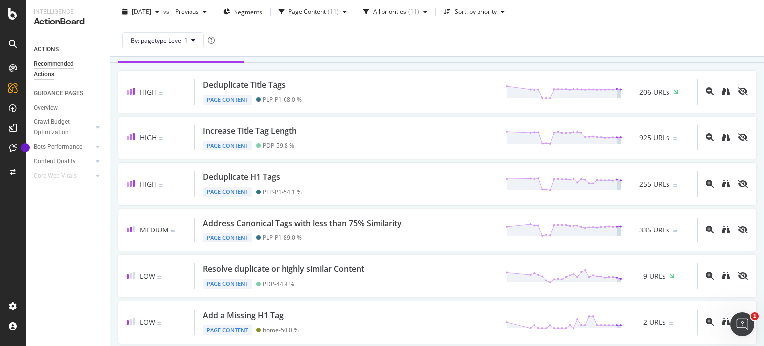
click at [414, 44] on div "By: pagetype Level 1" at bounding box center [436, 40] width 637 height 32
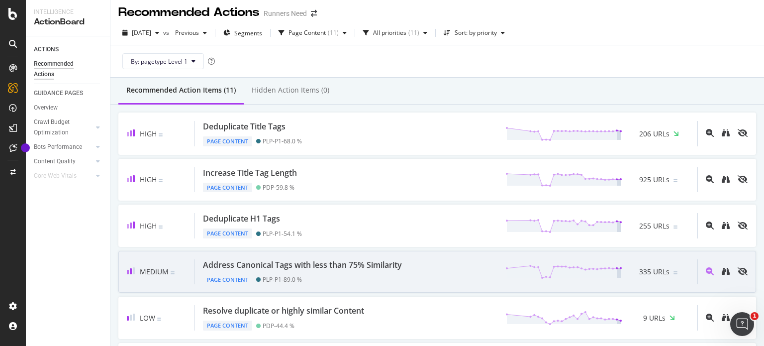
scroll to position [200, 0]
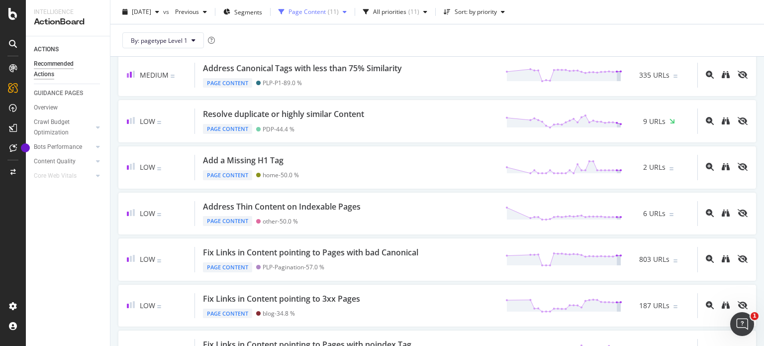
click at [316, 16] on div "Page Content ( 11 )" at bounding box center [312, 11] width 76 height 15
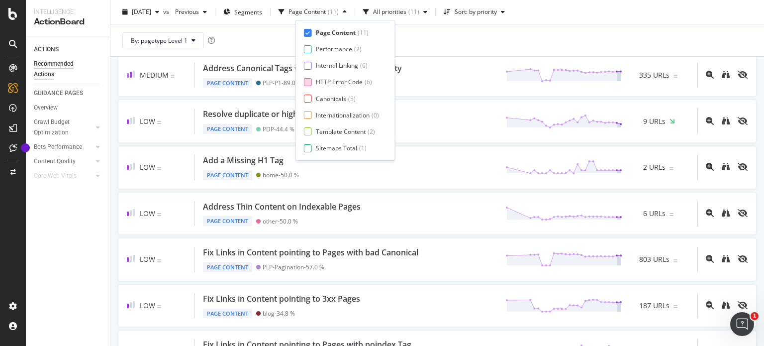
click at [322, 81] on div "HTTP Error Code" at bounding box center [339, 82] width 47 height 8
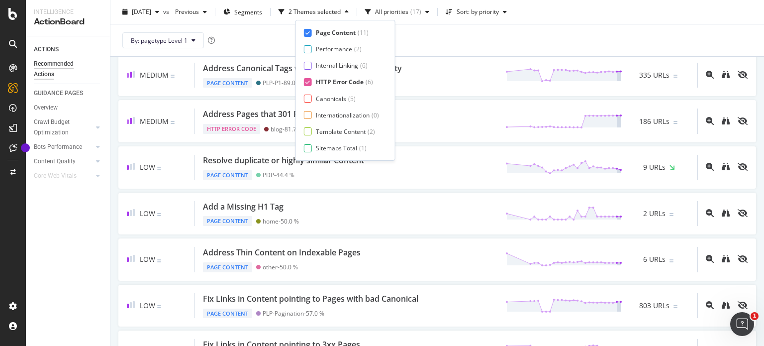
click at [323, 31] on div "Page Content" at bounding box center [336, 32] width 40 height 8
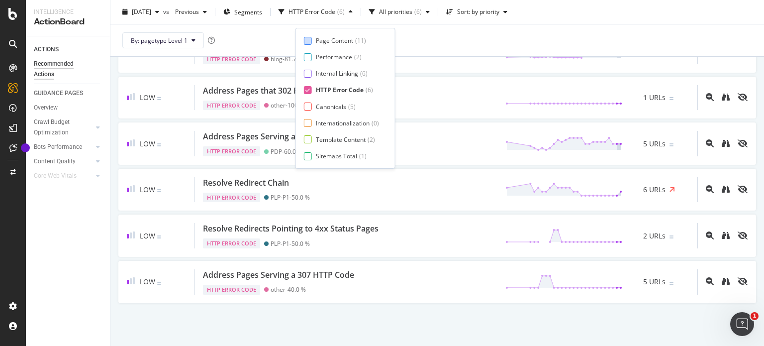
scroll to position [17, 0]
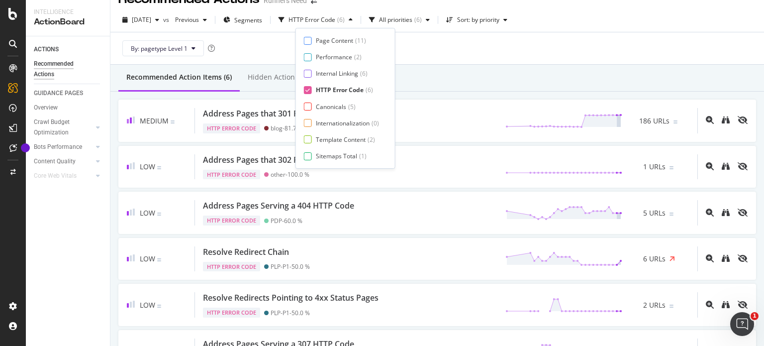
click at [406, 41] on div "By: pagetype Level 1" at bounding box center [436, 48] width 637 height 32
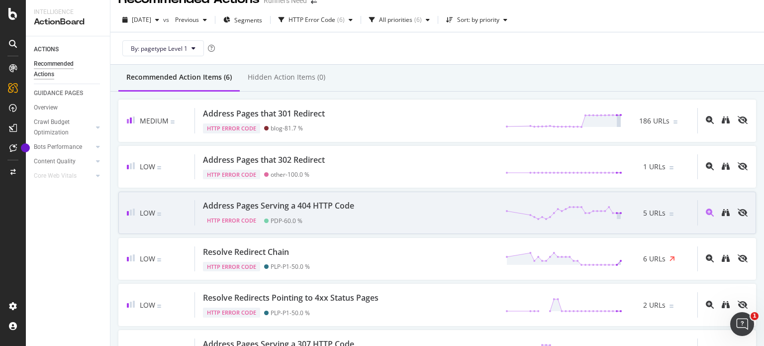
scroll to position [47, 0]
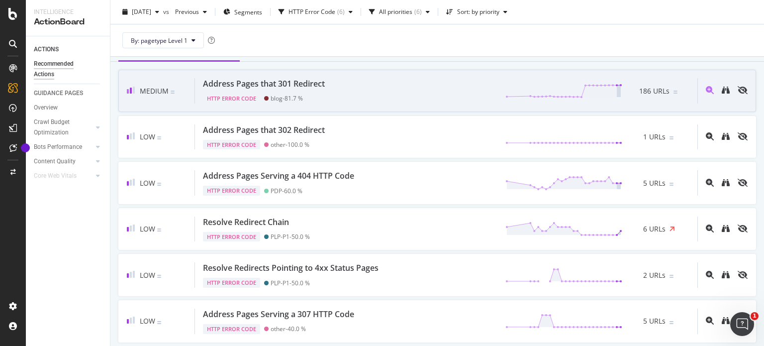
click at [306, 80] on div "Address Pages that 301 Redirect" at bounding box center [264, 83] width 122 height 11
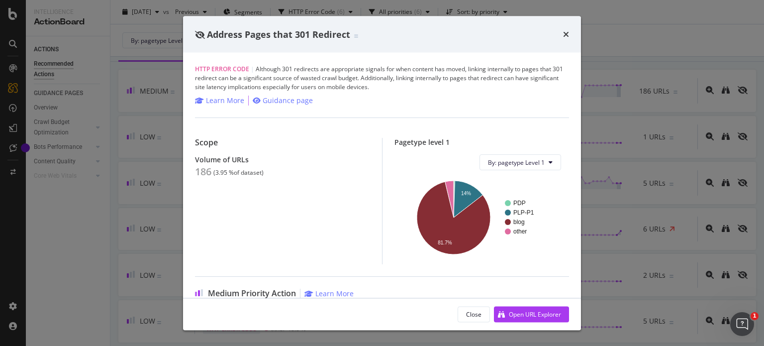
click at [95, 192] on div "Address Pages that 301 Redirect HTTP Error Code | Although 301 redirects are ap…" at bounding box center [382, 173] width 764 height 346
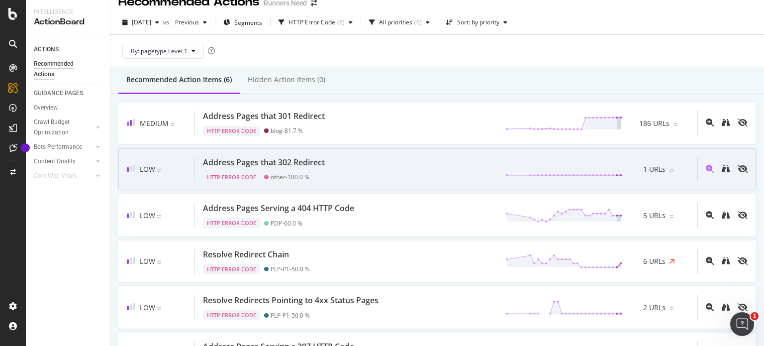
scroll to position [84, 0]
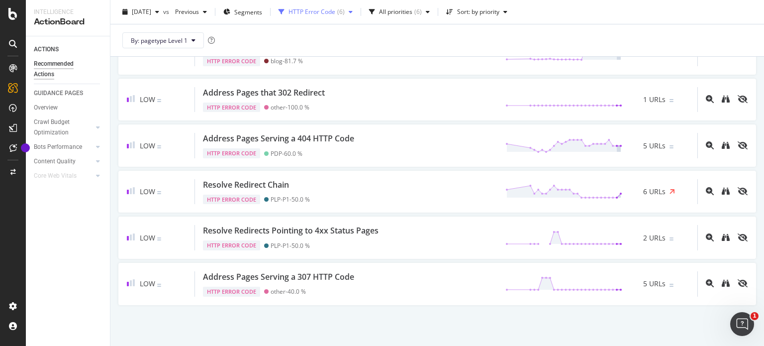
click at [316, 17] on div "HTTP Error Code ( 6 )" at bounding box center [315, 11] width 82 height 15
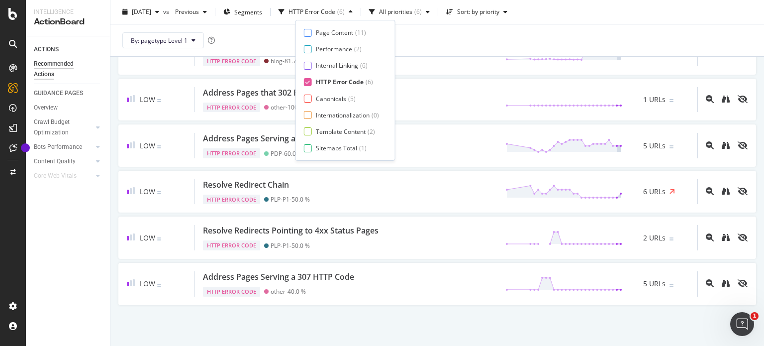
click at [322, 80] on div "HTTP Error Code" at bounding box center [340, 82] width 48 height 8
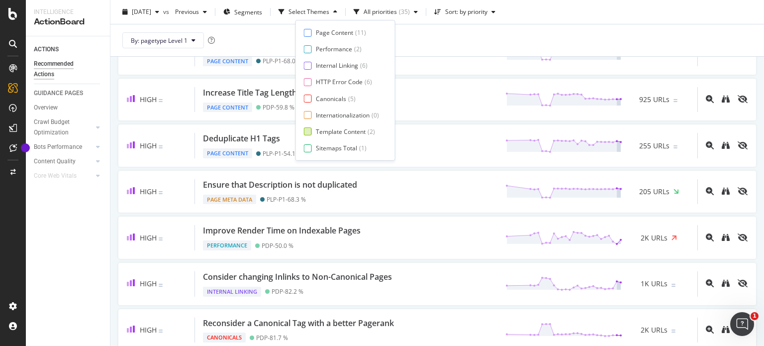
click at [324, 133] on div "Template Content" at bounding box center [341, 131] width 50 height 8
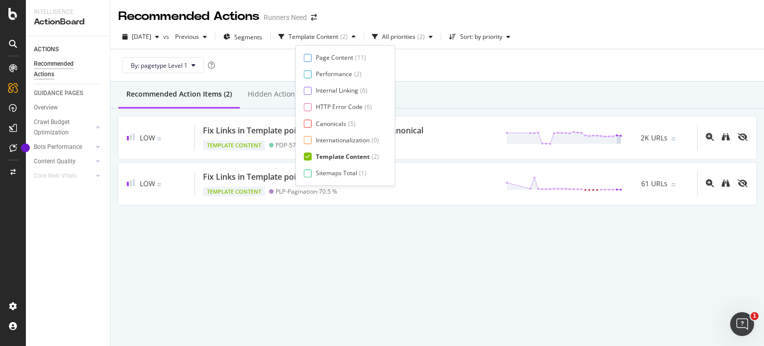
scroll to position [0, 0]
click at [470, 59] on div "By: pagetype Level 1" at bounding box center [436, 65] width 637 height 32
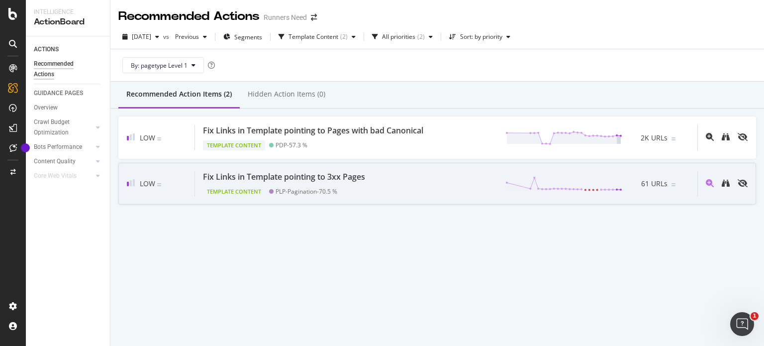
click at [310, 178] on div "Fix Links in Template pointing to 3xx Pages" at bounding box center [284, 176] width 162 height 11
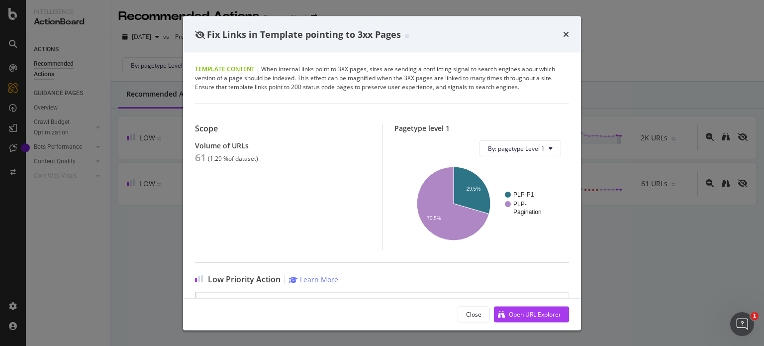
click at [150, 123] on div "Fix Links in Template pointing to 3xx Pages Template Content | When internal li…" at bounding box center [382, 173] width 764 height 346
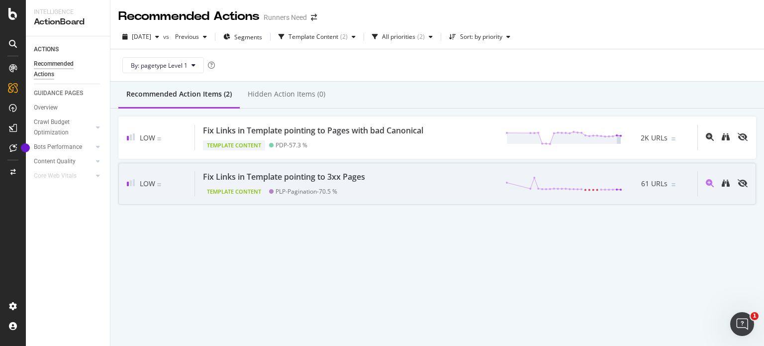
click at [294, 189] on div "PLP-Pagination - 70.5 %" at bounding box center [306, 190] width 62 height 7
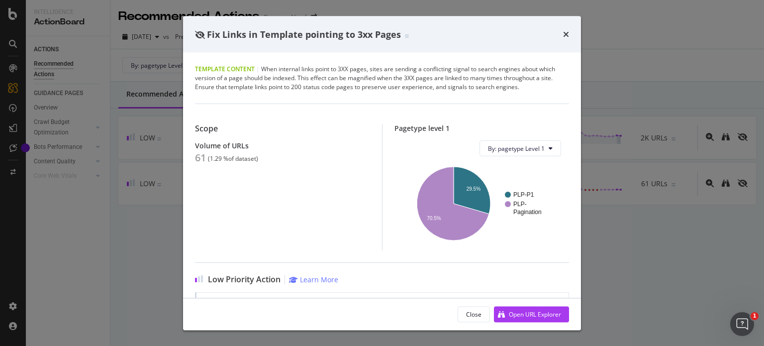
click at [71, 211] on div "Fix Links in Template pointing to 3xx Pages Template Content | When internal li…" at bounding box center [382, 173] width 764 height 346
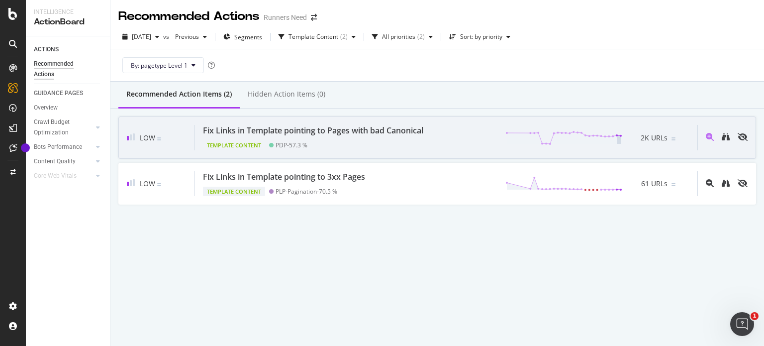
click at [245, 121] on div "Low Fix Links in Template pointing to Pages with bad Canonical Template Content…" at bounding box center [436, 137] width 637 height 42
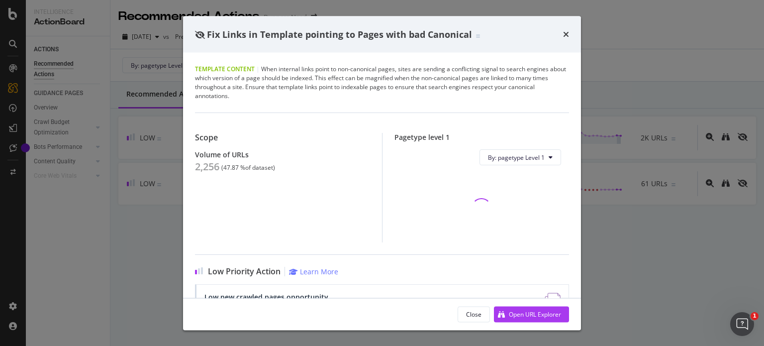
click at [205, 173] on div "Scope Volume of URLs 2,256 ( 47.87 % of dataset )" at bounding box center [288, 187] width 187 height 109
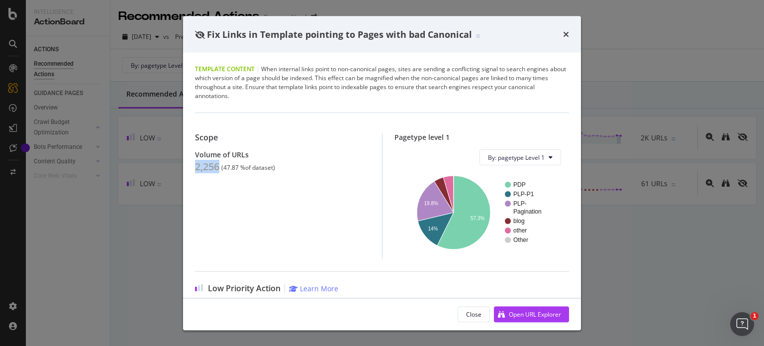
click at [116, 137] on div "Fix Links in Template pointing to Pages with bad Canonical Template Content | W…" at bounding box center [382, 173] width 764 height 346
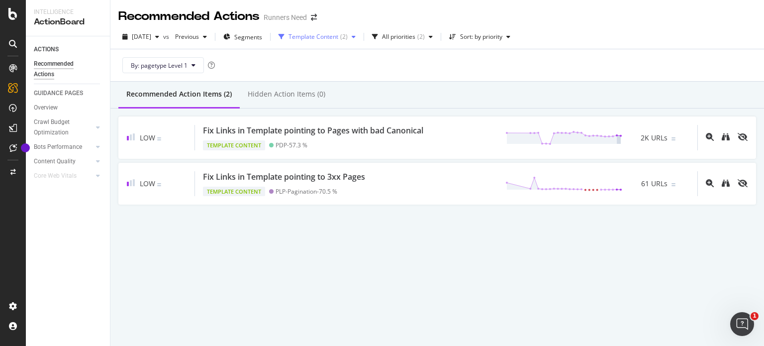
click at [329, 41] on div "Template Content ( 2 )" at bounding box center [316, 36] width 85 height 15
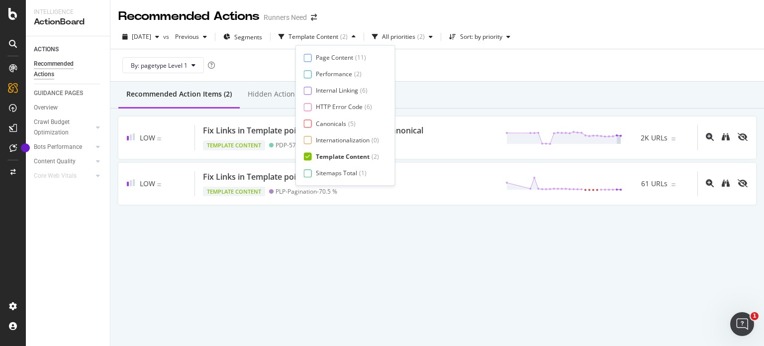
click at [323, 151] on div "Page Content ( 11 ) Performance ( 2 ) Internal Linking ( 6 ) HTTP Error Code ( …" at bounding box center [345, 115] width 83 height 124
click at [341, 69] on div "Page Content ( 11 ) Performance ( 2 ) Internal Linking ( 6 ) HTTP Error Code ( …" at bounding box center [345, 115] width 83 height 124
click at [340, 71] on div "Performance" at bounding box center [334, 74] width 36 height 8
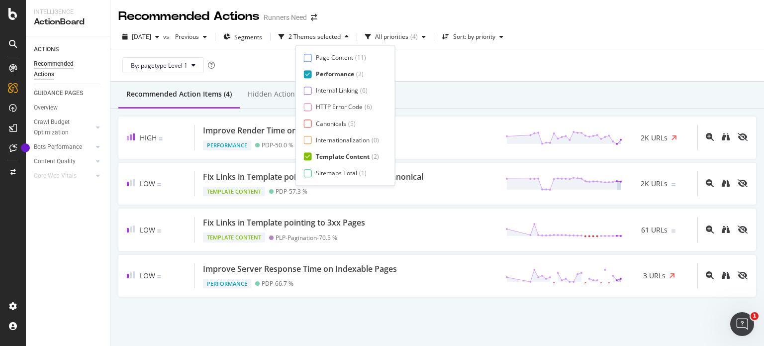
click at [327, 155] on div "Template Content" at bounding box center [343, 156] width 54 height 8
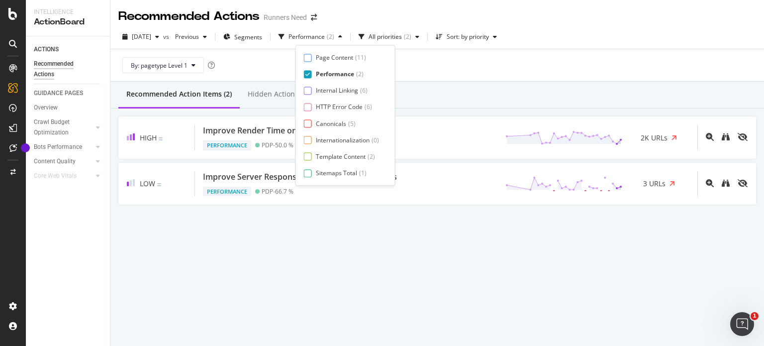
click at [469, 74] on div "By: pagetype Level 1" at bounding box center [436, 65] width 637 height 32
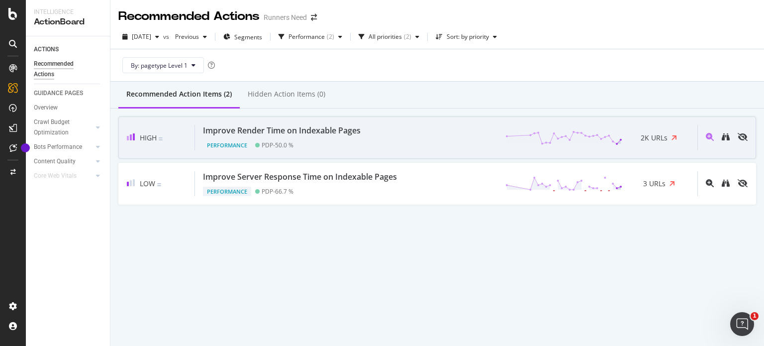
click at [331, 133] on div "Improve Render Time on Indexable Pages" at bounding box center [282, 130] width 158 height 11
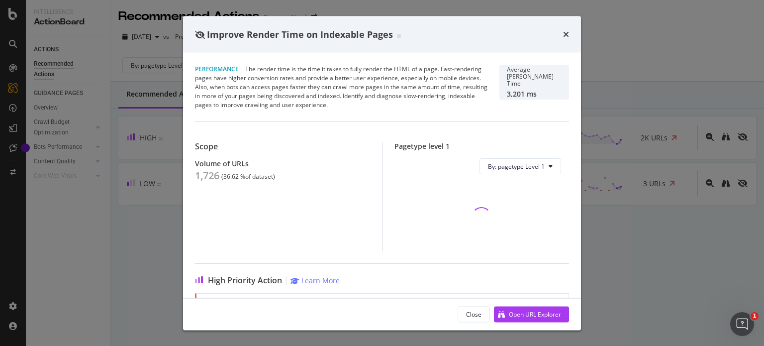
click at [214, 175] on div "1,726" at bounding box center [207, 176] width 24 height 12
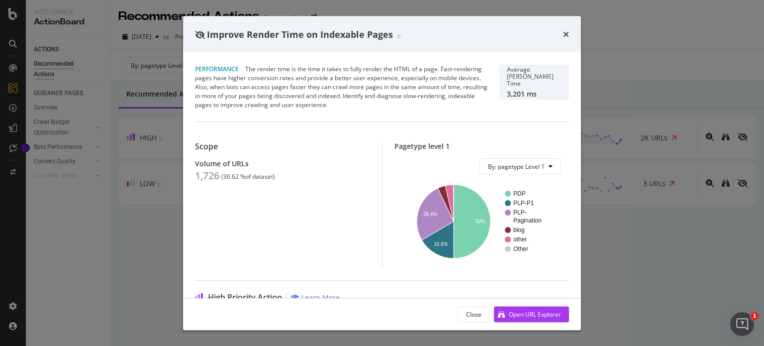
click at [95, 122] on div "Improve Render Time on Indexable Pages Performance | The render time is the tim…" at bounding box center [382, 173] width 764 height 346
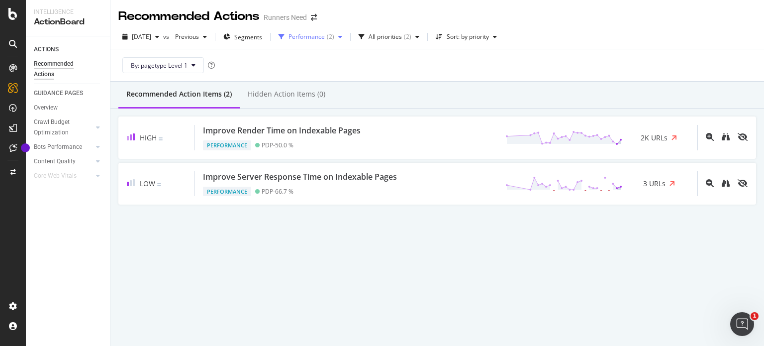
click at [325, 34] on div "Performance" at bounding box center [306, 37] width 36 height 6
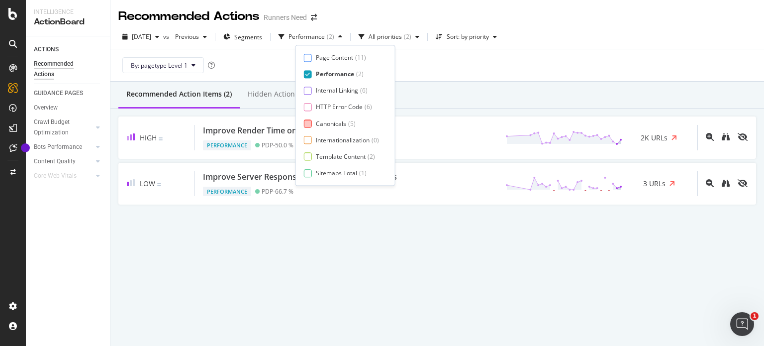
click at [340, 122] on div "Canonicals" at bounding box center [331, 123] width 30 height 8
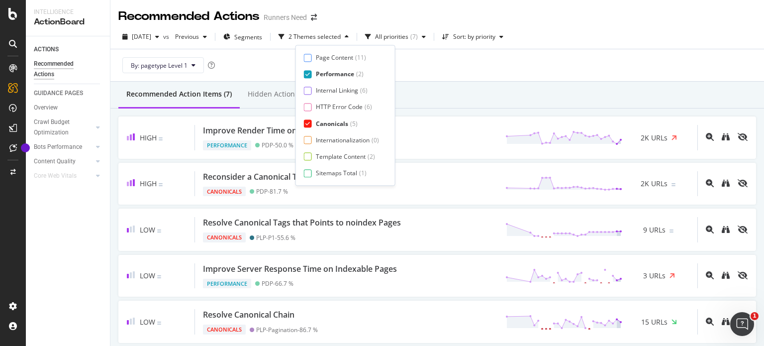
click at [342, 76] on div "Performance" at bounding box center [335, 74] width 38 height 8
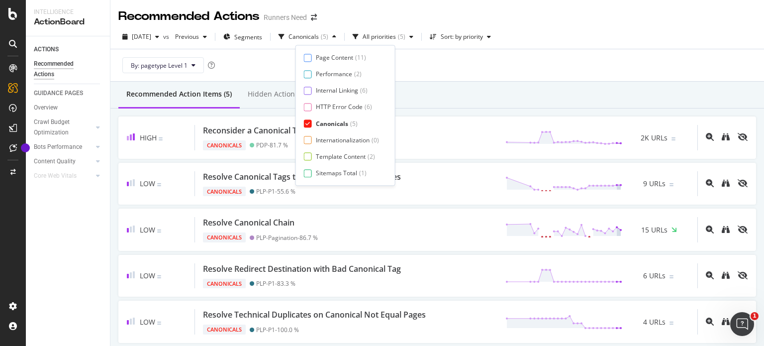
click at [476, 91] on div "Recommended Action Items (5) Hidden Action Items (0)" at bounding box center [436, 95] width 653 height 27
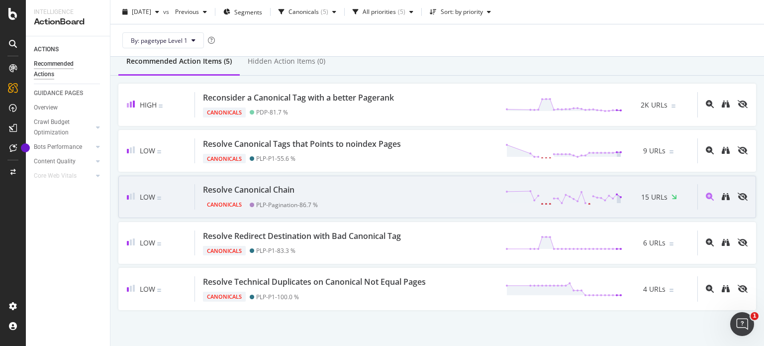
scroll to position [34, 0]
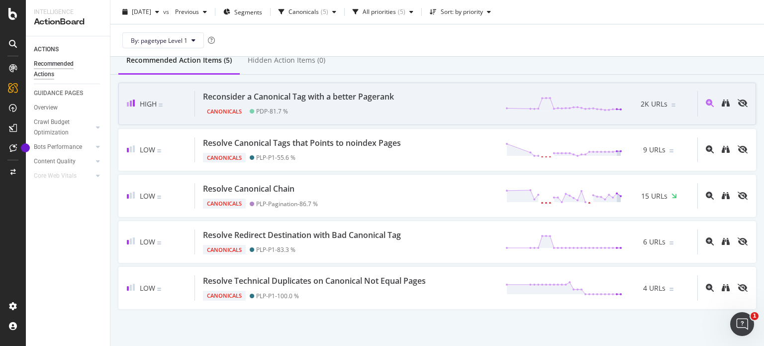
click at [360, 112] on div "Canonicals PDP - 81.7 %" at bounding box center [300, 109] width 195 height 14
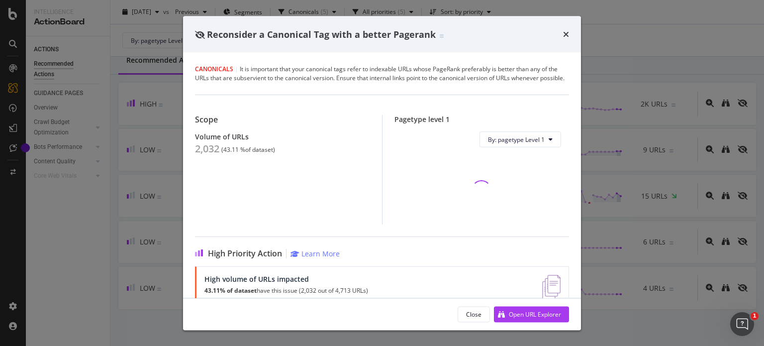
click at [211, 155] on div "2,032" at bounding box center [207, 149] width 24 height 12
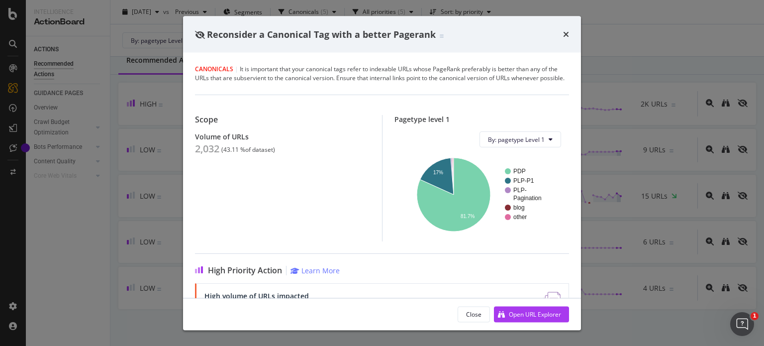
click at [159, 173] on div "Reconsider a Canonical Tag with a better Pagerank Canonicals | It is important …" at bounding box center [382, 173] width 764 height 346
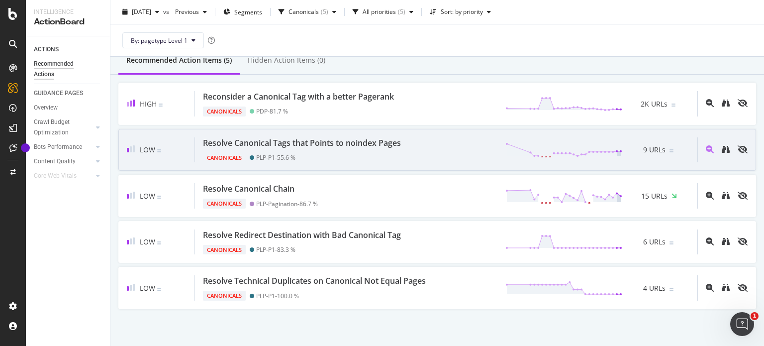
click at [335, 149] on div "Canonicals PLP-P1 - 55.6 %" at bounding box center [304, 156] width 202 height 14
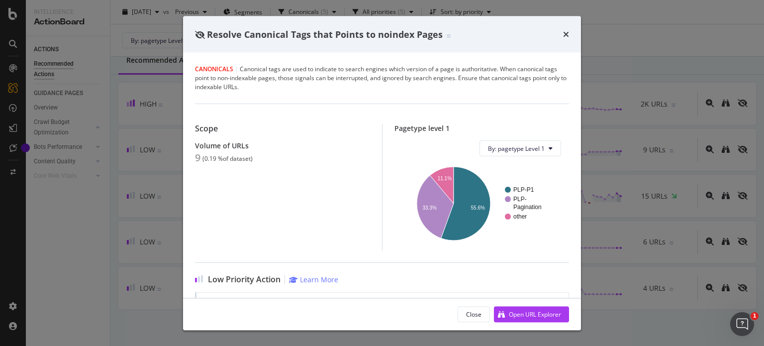
click at [108, 205] on div "Resolve Canonical Tags that Points to noindex Pages Canonicals | Canonical tags…" at bounding box center [382, 173] width 764 height 346
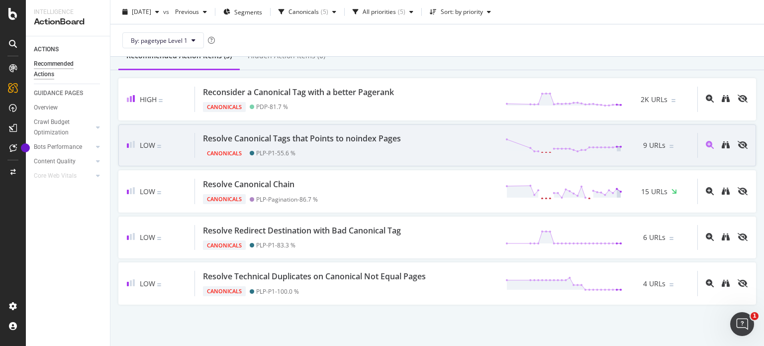
scroll to position [38, 0]
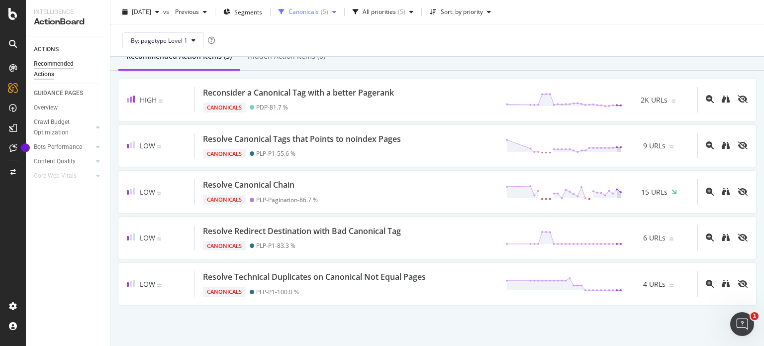
click at [308, 7] on div "Canonicals ( 5 )" at bounding box center [307, 11] width 66 height 15
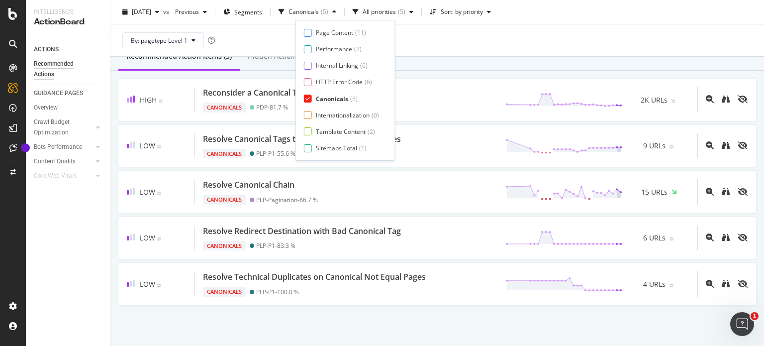
click at [324, 101] on div "Canonicals" at bounding box center [332, 98] width 32 height 8
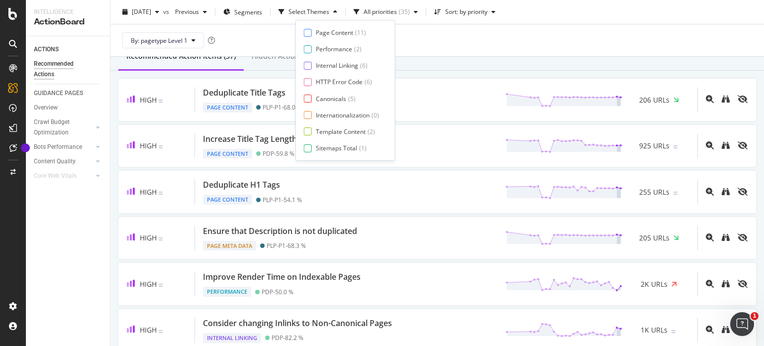
scroll to position [16, 0]
click at [326, 148] on div "Page Meta Data" at bounding box center [338, 148] width 45 height 8
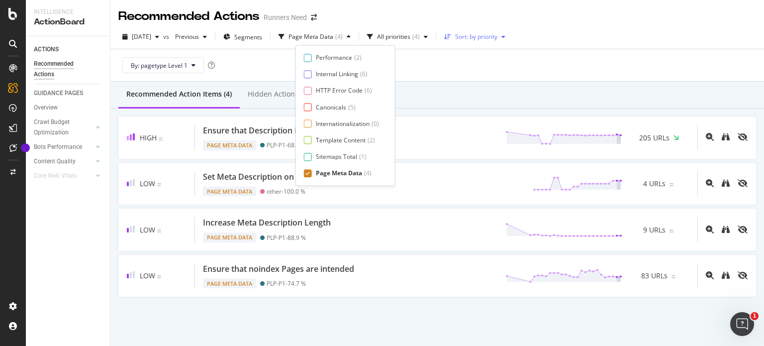
scroll to position [0, 0]
click at [472, 45] on div "[DATE] vs Previous Segments Page Meta Data ( 4 ) All priorities ( 4 ) Sort: by …" at bounding box center [436, 39] width 653 height 20
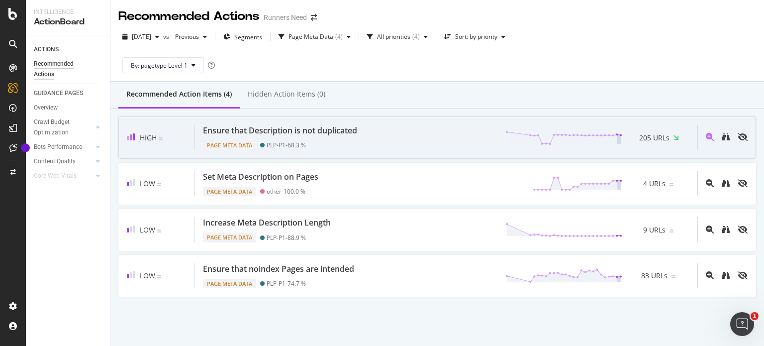
click at [345, 130] on div "Ensure that Description is not duplicated" at bounding box center [280, 130] width 154 height 11
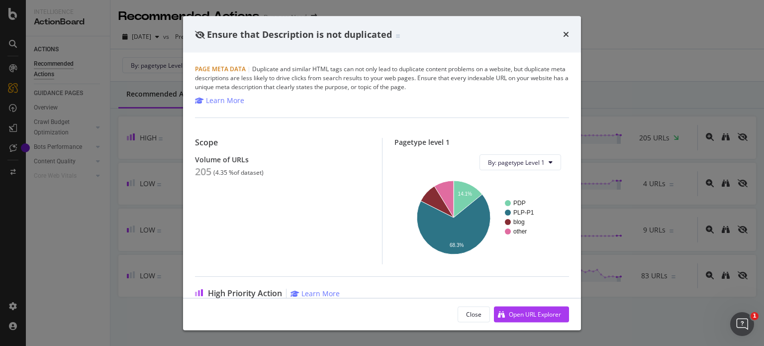
click at [119, 184] on div "Ensure that Description is not duplicated Page Meta Data | Duplicate and simila…" at bounding box center [382, 173] width 764 height 346
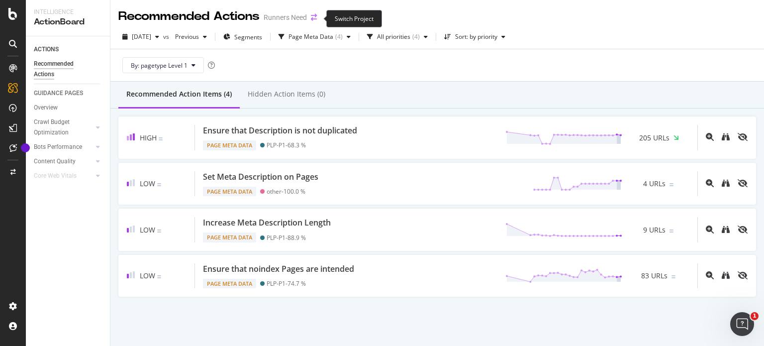
click at [314, 15] on icon "arrow-right-arrow-left" at bounding box center [314, 17] width 6 height 7
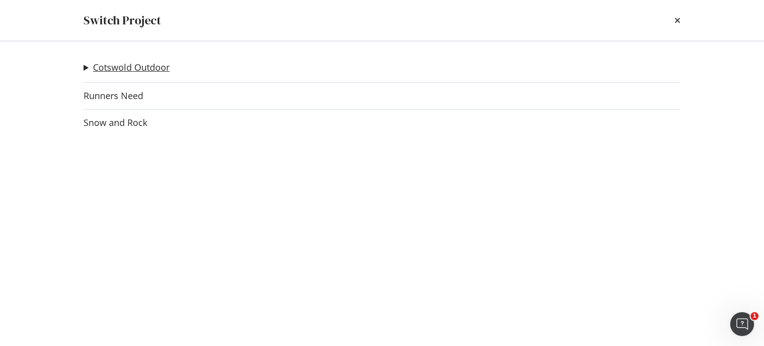
click at [151, 64] on link "Cotswold Outdoor" at bounding box center [131, 67] width 77 height 10
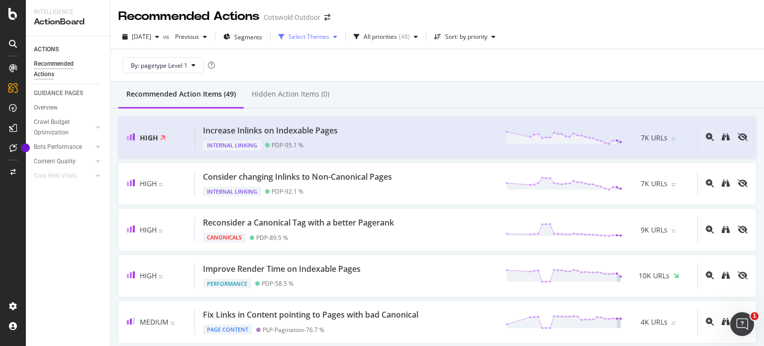
click at [317, 34] on div "Select Themes" at bounding box center [308, 37] width 41 height 6
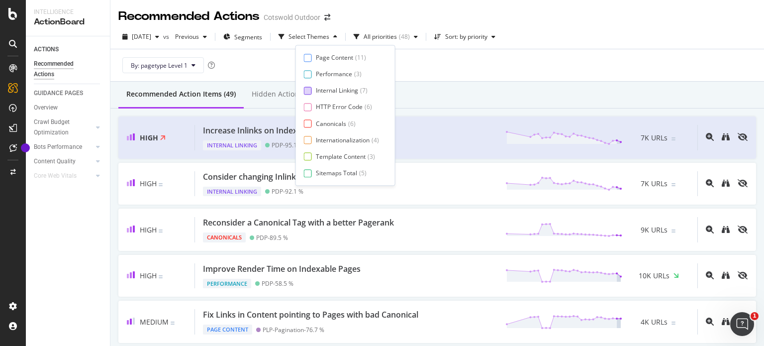
click at [331, 91] on div "Internal Linking" at bounding box center [337, 91] width 42 height 8
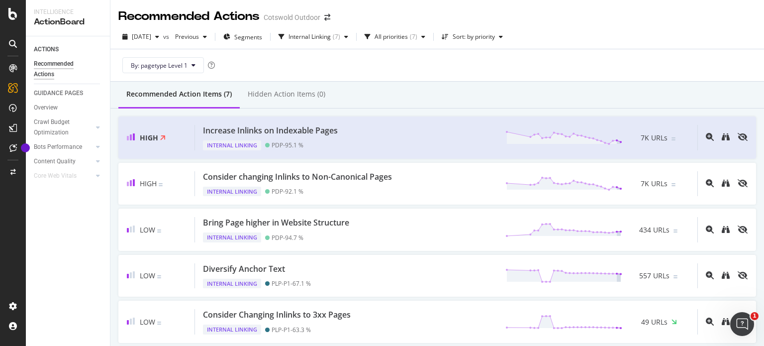
click at [413, 83] on div "Recommended Action Items (7) Hidden Action Items (0)" at bounding box center [436, 95] width 653 height 27
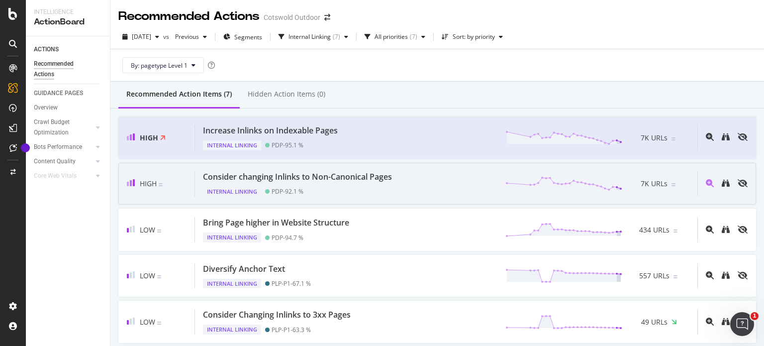
click at [343, 179] on div "Consider changing Inlinks to Non-Canonical Pages" at bounding box center [297, 176] width 189 height 11
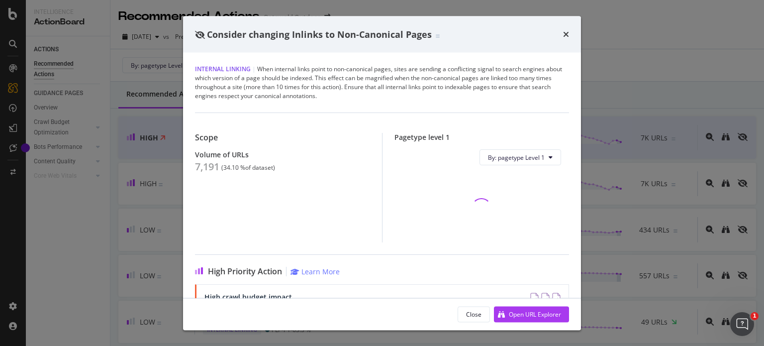
click at [211, 165] on div "7,191" at bounding box center [207, 167] width 24 height 12
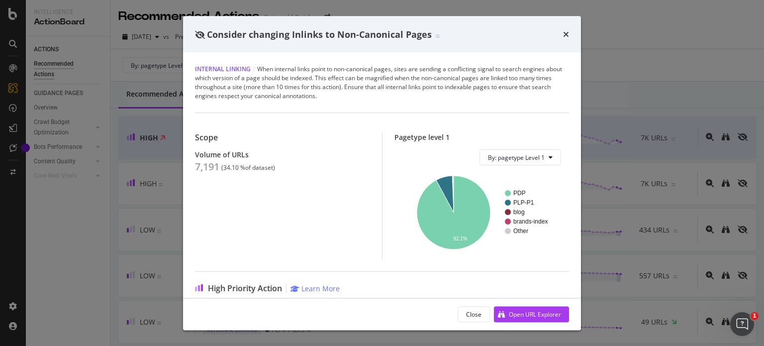
click at [129, 121] on div "Consider changing Inlinks to Non-Canonical Pages Internal Linking | When intern…" at bounding box center [382, 173] width 764 height 346
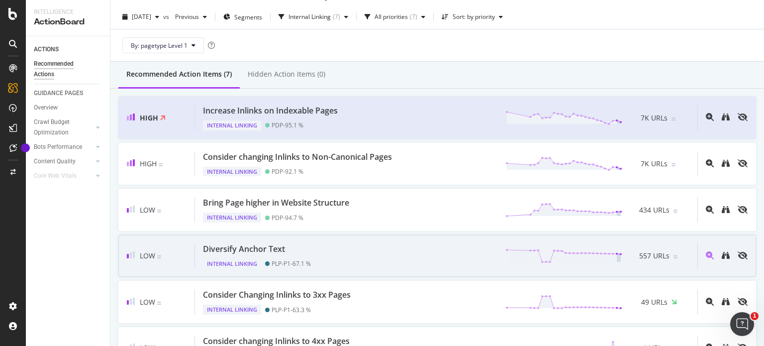
scroll to position [18, 0]
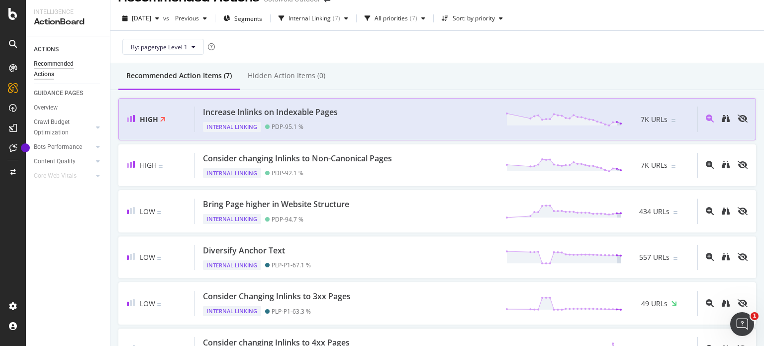
click at [263, 109] on div "Increase Inlinks on Indexable Pages" at bounding box center [270, 111] width 135 height 11
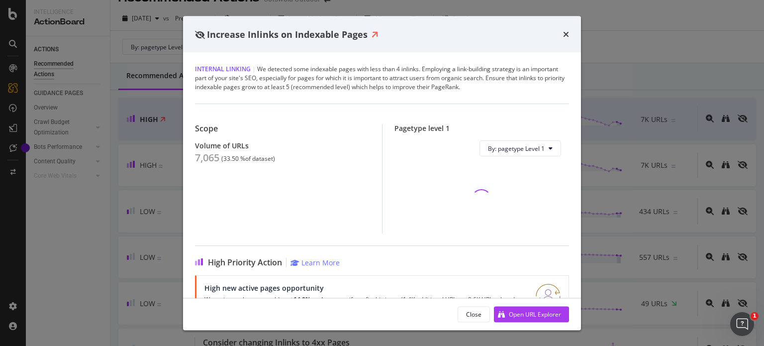
click at [213, 153] on div "7,065" at bounding box center [207, 158] width 24 height 12
click at [214, 153] on div "7,065" at bounding box center [207, 158] width 24 height 12
click at [210, 156] on div "7,065" at bounding box center [207, 158] width 24 height 12
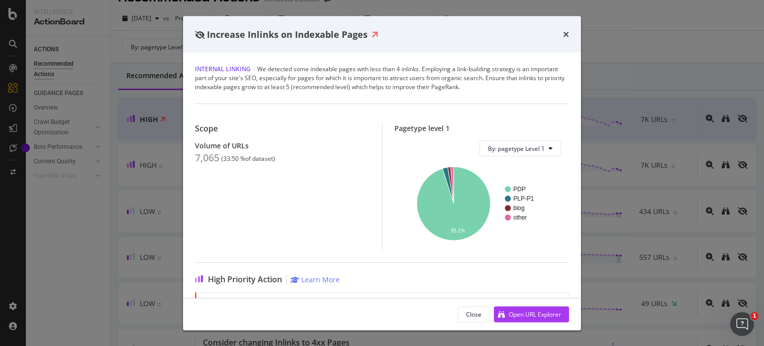
click at [172, 180] on div "Increase Inlinks on Indexable Pages Internal Linking | We detected some indexab…" at bounding box center [382, 173] width 764 height 346
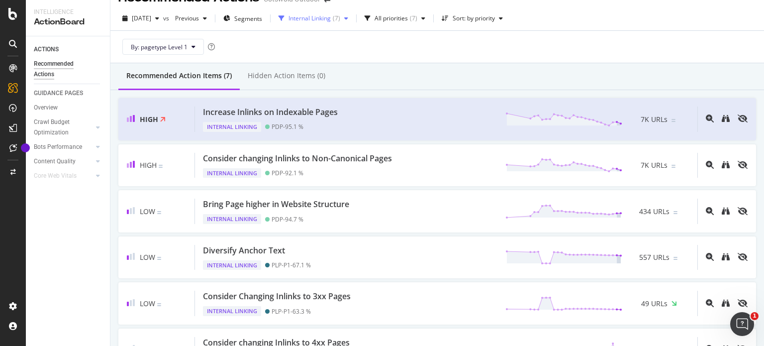
click at [313, 24] on div "Internal Linking ( 7 )" at bounding box center [313, 18] width 78 height 15
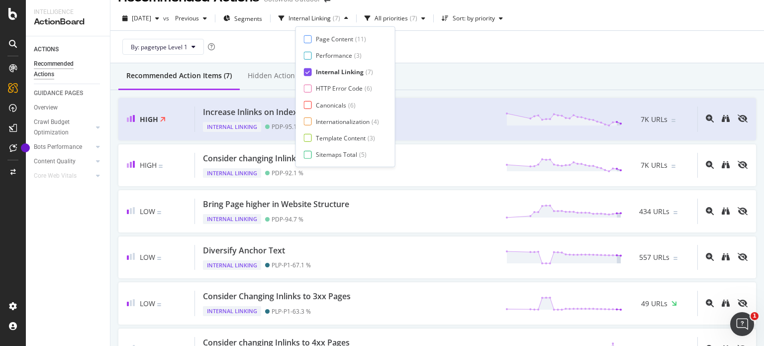
click at [326, 73] on div "Internal Linking" at bounding box center [340, 72] width 48 height 8
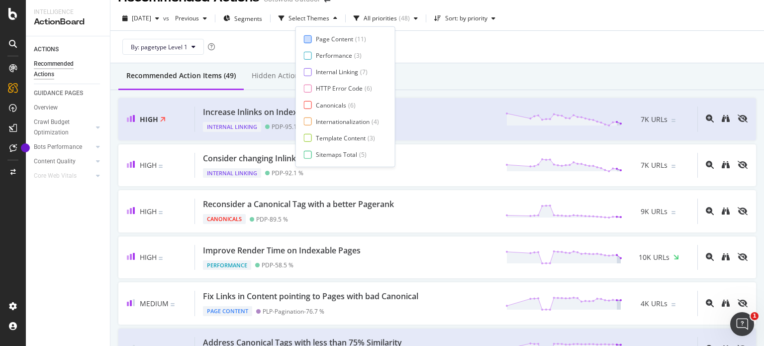
click at [328, 37] on div "Page Content" at bounding box center [334, 39] width 37 height 8
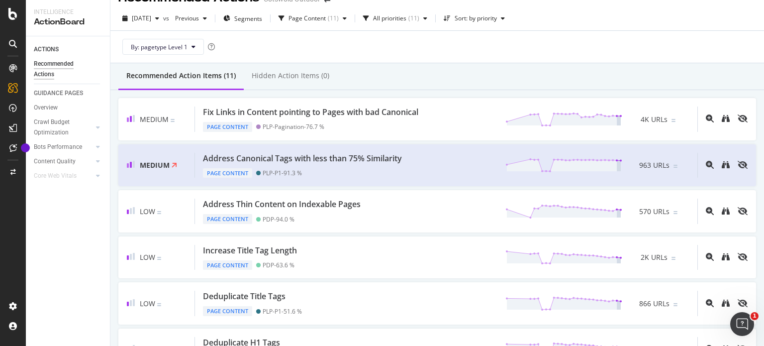
click at [519, 55] on div "By: pagetype Level 1" at bounding box center [436, 47] width 637 height 32
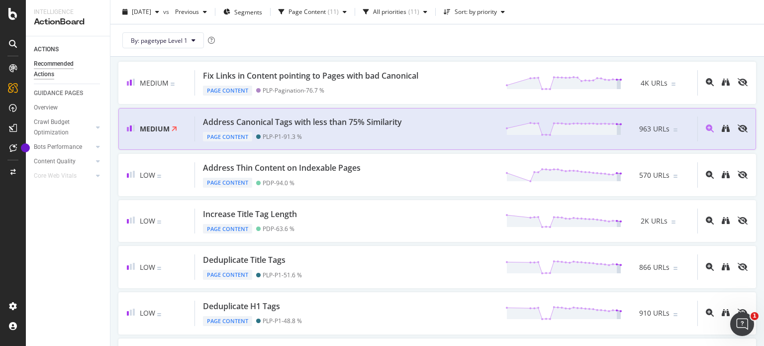
scroll to position [56, 0]
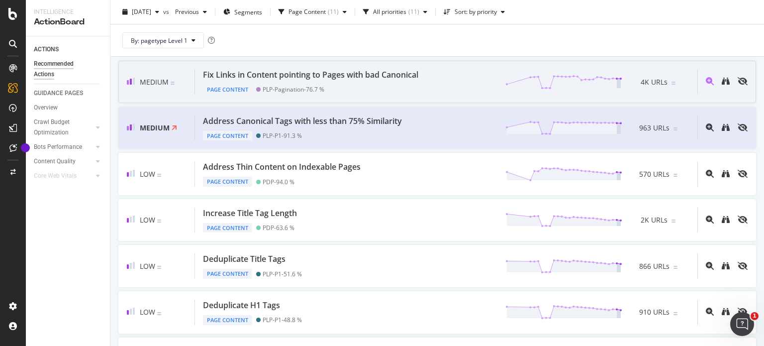
click at [374, 91] on div "Page Content PLP-Pagination - 76.7 %" at bounding box center [312, 88] width 219 height 14
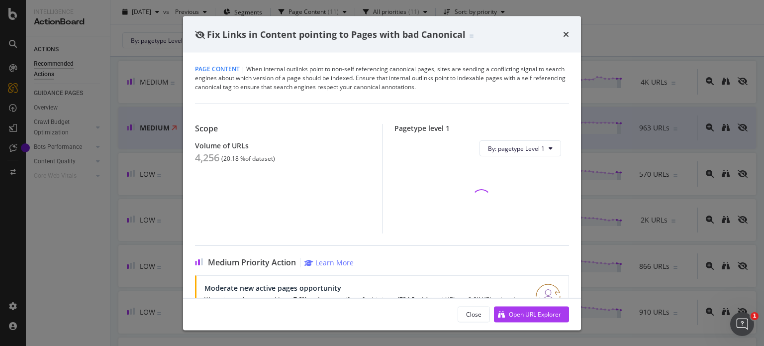
click at [203, 155] on div "4,256" at bounding box center [207, 158] width 24 height 12
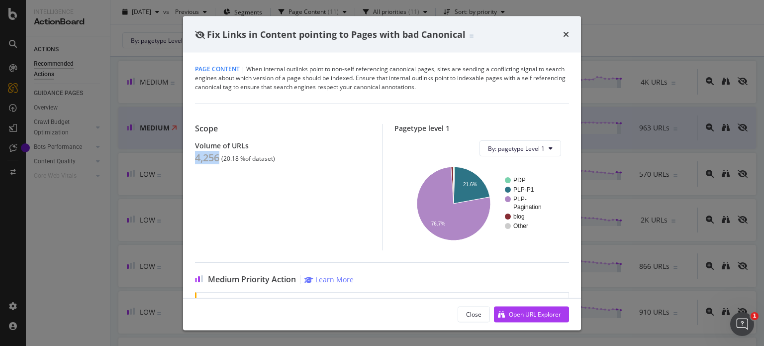
click at [218, 200] on div "Scope Volume of URLs 4,256 ( 20.18 % of dataset )" at bounding box center [288, 187] width 187 height 126
click at [149, 177] on div "Fix Links in Content pointing to Pages with bad Canonical Page Content | When i…" at bounding box center [382, 173] width 764 height 346
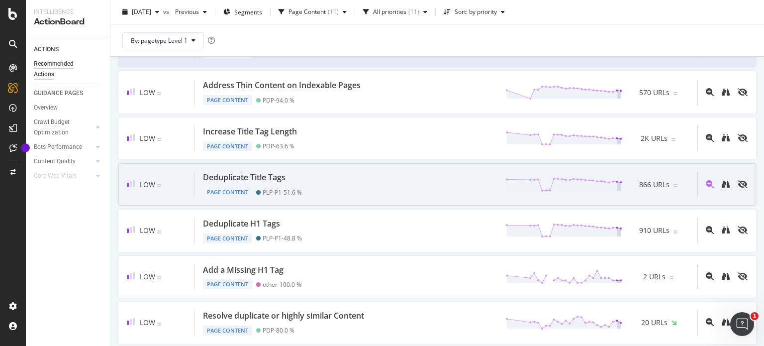
scroll to position [137, 0]
click at [305, 189] on div "Deduplicate Title Tags Page Content PLP-P1 - 51.6 % 866 URLs" at bounding box center [446, 184] width 502 height 25
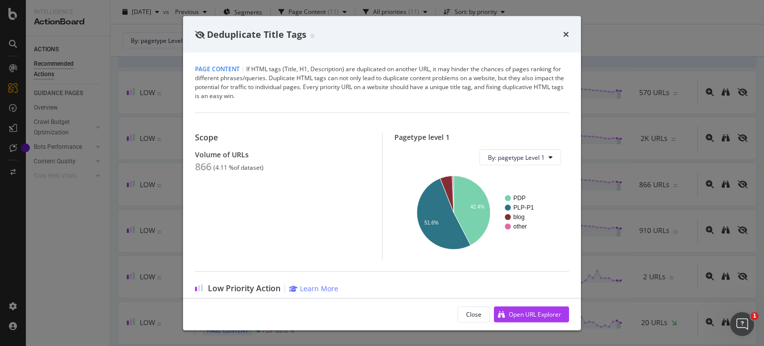
click at [182, 199] on div "Deduplicate Title Tags Page Content | If HTML tags (Title, H1, Description) are…" at bounding box center [382, 173] width 764 height 346
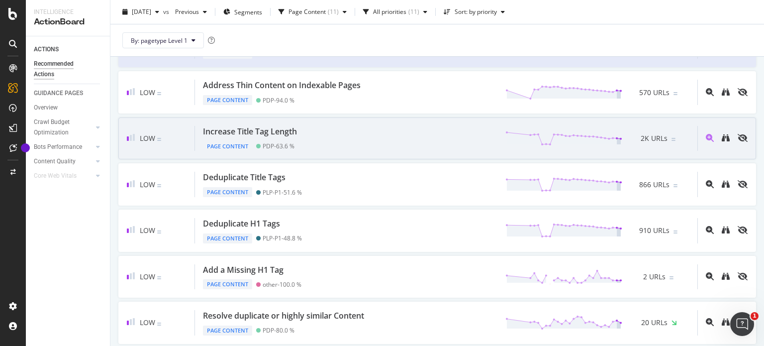
click at [288, 137] on div "Page Content PDP - 63.6 %" at bounding box center [252, 144] width 98 height 14
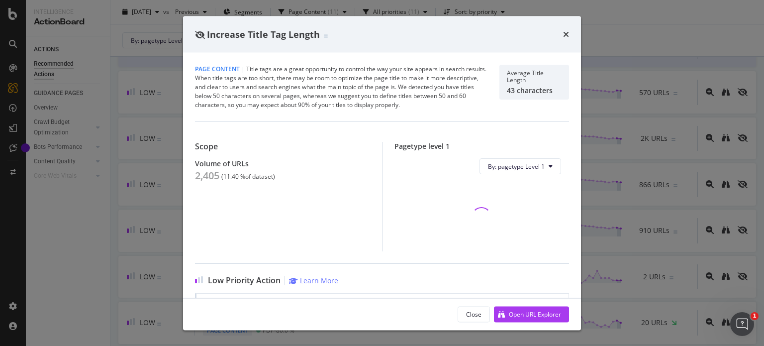
click at [213, 175] on div "2,405" at bounding box center [207, 176] width 24 height 12
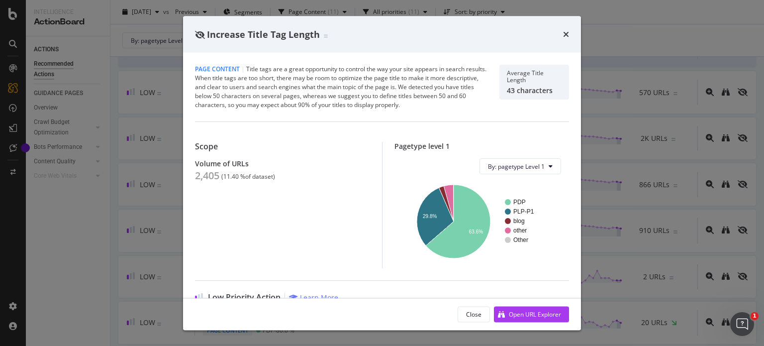
click at [157, 184] on div "Increase Title Tag Length Page Content | Title tags are a great opportunity to …" at bounding box center [382, 173] width 764 height 346
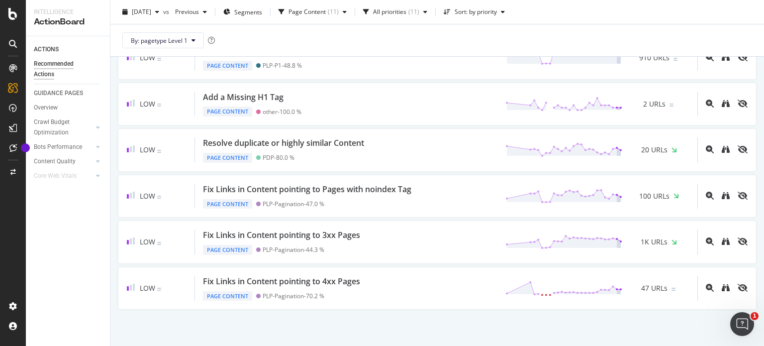
scroll to position [310, 0]
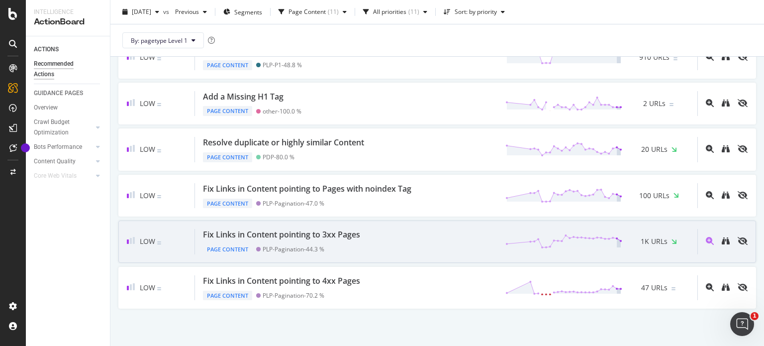
click at [287, 220] on div "Low Fix Links in Content pointing to 3xx Pages Page Content PLP-Pagination - 44…" at bounding box center [436, 241] width 637 height 42
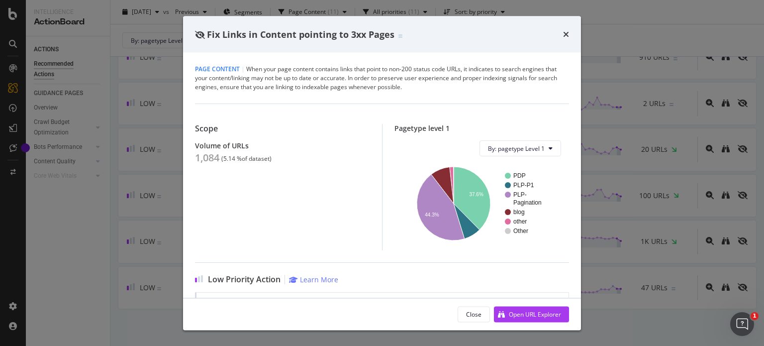
click at [153, 171] on div "Fix Links in Content pointing to 3xx Pages Page Content | When your page conten…" at bounding box center [382, 173] width 764 height 346
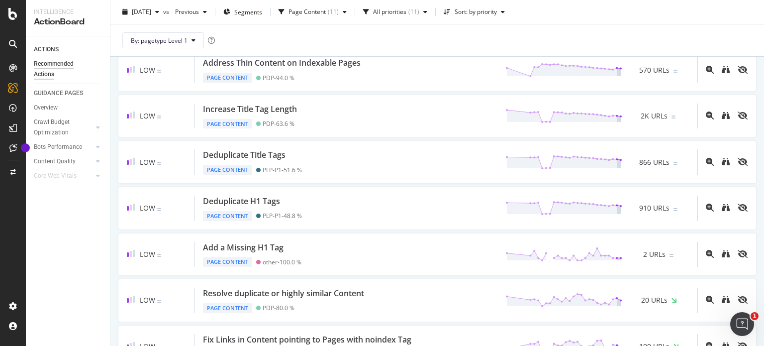
scroll to position [160, 0]
click at [335, 22] on div "[DATE] vs Previous Segments Page Content ( 11 ) All priorities ( 11 ) Sort: by …" at bounding box center [436, 14] width 653 height 20
click at [333, 17] on div "Page Content ( 11 )" at bounding box center [312, 11] width 76 height 15
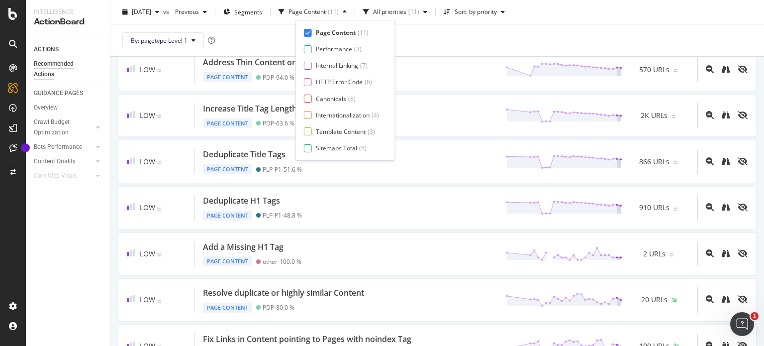
click at [325, 32] on div "Page Content" at bounding box center [336, 32] width 40 height 8
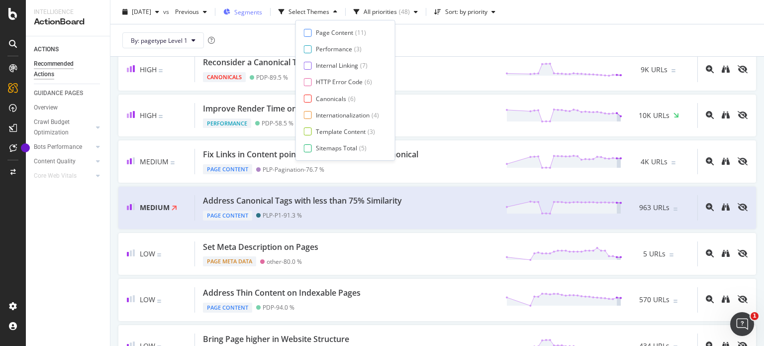
scroll to position [343, 0]
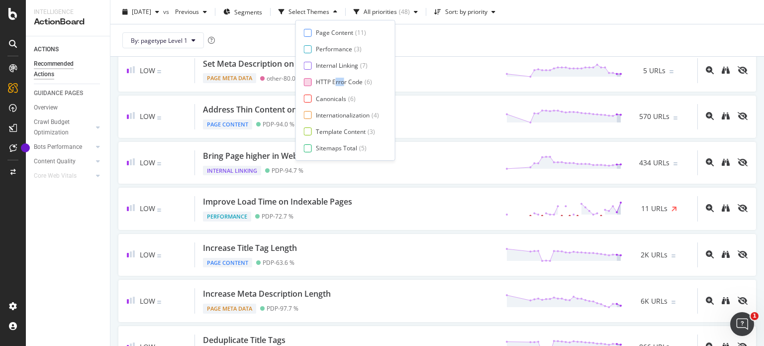
drag, startPoint x: 342, startPoint y: 79, endPoint x: 335, endPoint y: 86, distance: 9.8
click at [335, 86] on div "HTTP Error Code" at bounding box center [339, 82] width 47 height 8
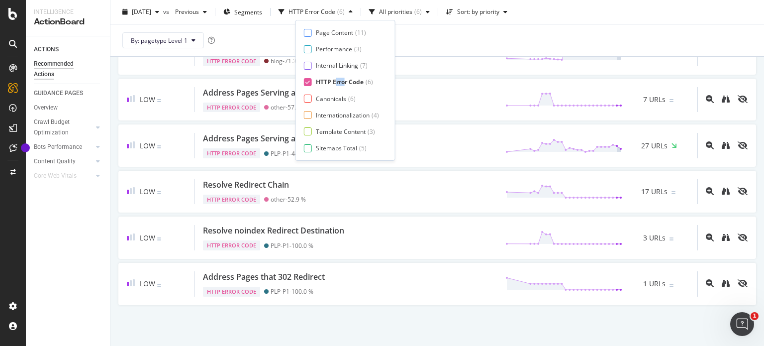
click at [509, 38] on div "By: pagetype Level 1" at bounding box center [436, 40] width 637 height 32
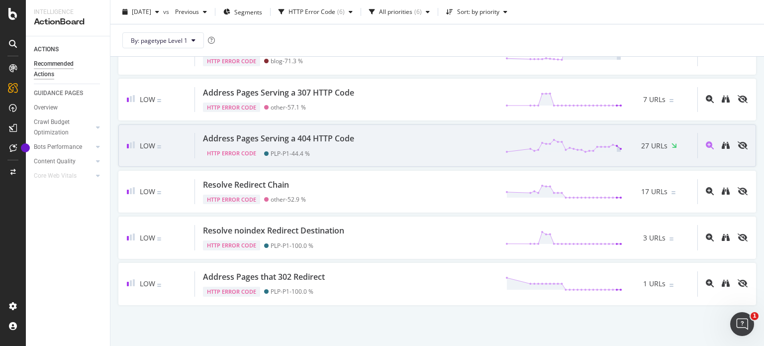
scroll to position [0, 0]
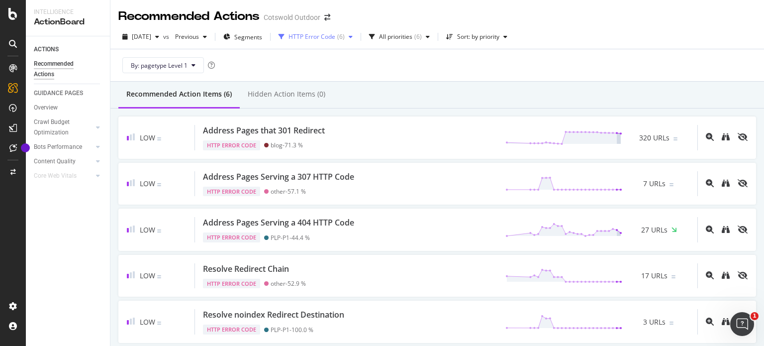
click at [326, 37] on div "HTTP Error Code" at bounding box center [311, 37] width 47 height 6
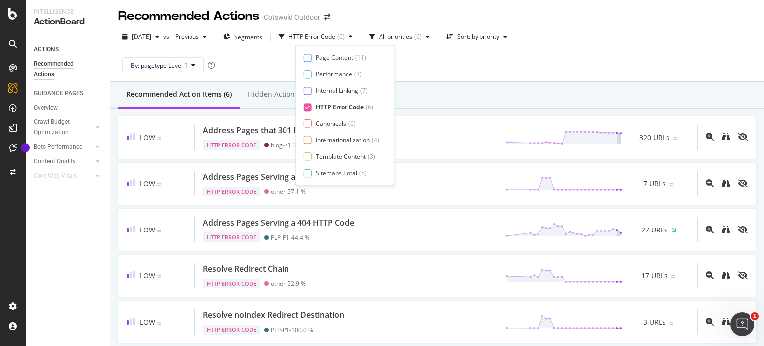
click at [332, 107] on div "HTTP Error Code" at bounding box center [340, 107] width 48 height 8
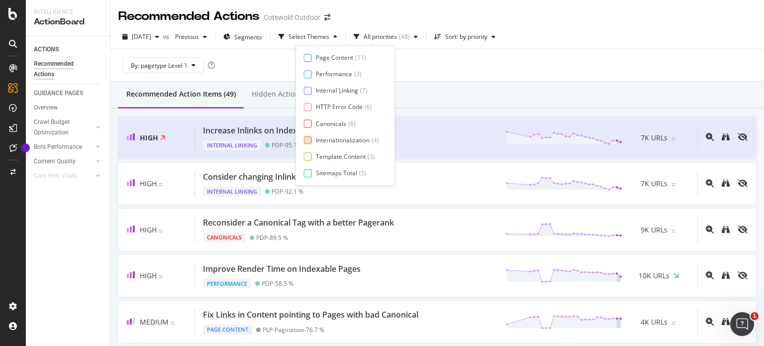
click at [332, 139] on div "Internationalization" at bounding box center [343, 140] width 54 height 8
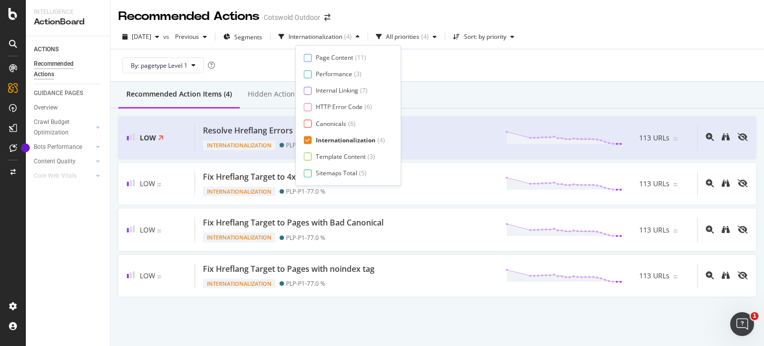
click at [349, 134] on div "Page Content ( 11 ) Performance ( 3 ) Internal Linking ( 7 ) HTTP Error Code ( …" at bounding box center [348, 115] width 89 height 124
click at [350, 141] on div "Internationalization" at bounding box center [346, 140] width 60 height 8
click at [348, 157] on div "Template Content" at bounding box center [341, 156] width 50 height 8
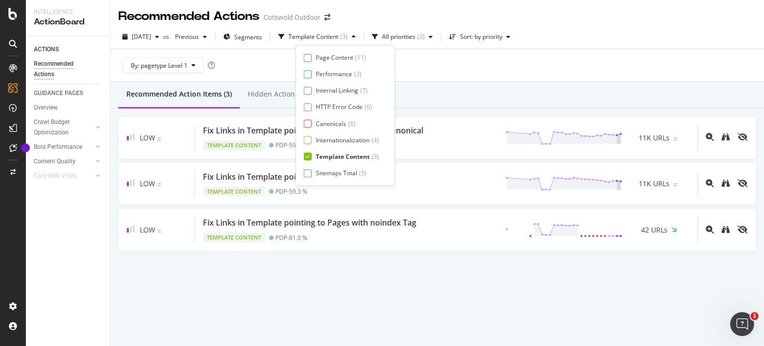
click at [466, 85] on div "Recommended Action Items (3) Hidden Action Items (0)" at bounding box center [436, 95] width 653 height 27
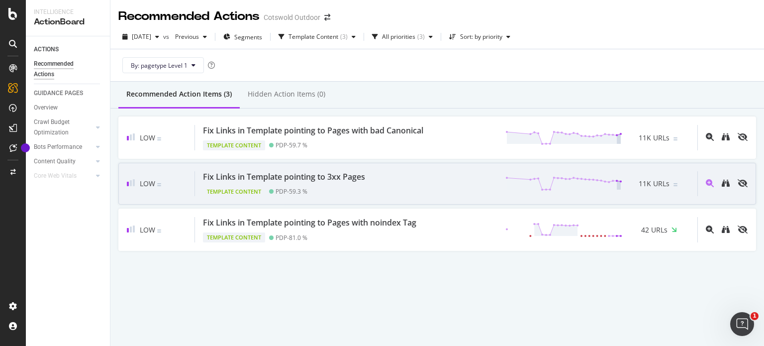
click at [265, 182] on div "Template Content PDP - 59.3 %" at bounding box center [286, 189] width 166 height 14
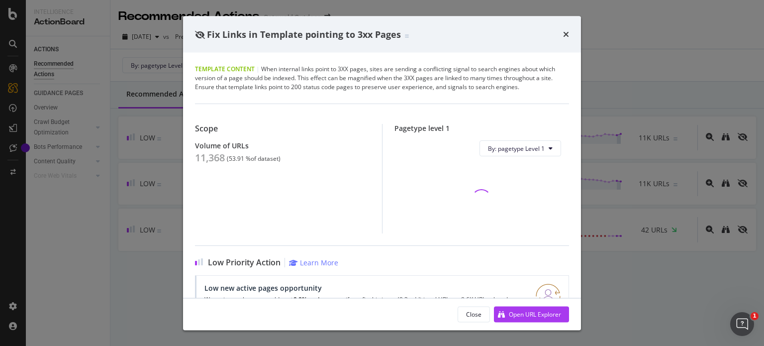
click at [206, 159] on div "11,368" at bounding box center [210, 158] width 30 height 12
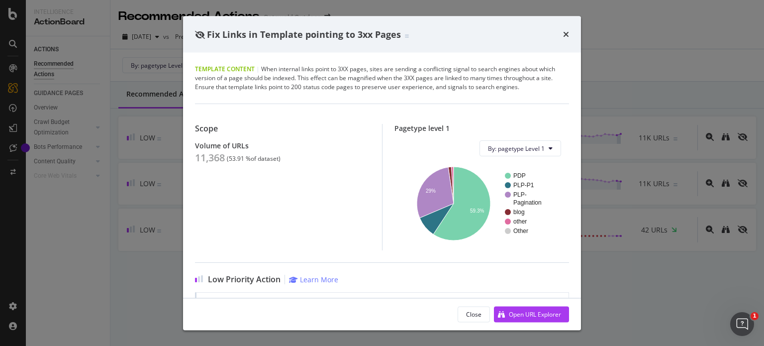
click at [129, 129] on div "Fix Links in Template pointing to 3xx Pages Template Content | When internal li…" at bounding box center [382, 173] width 764 height 346
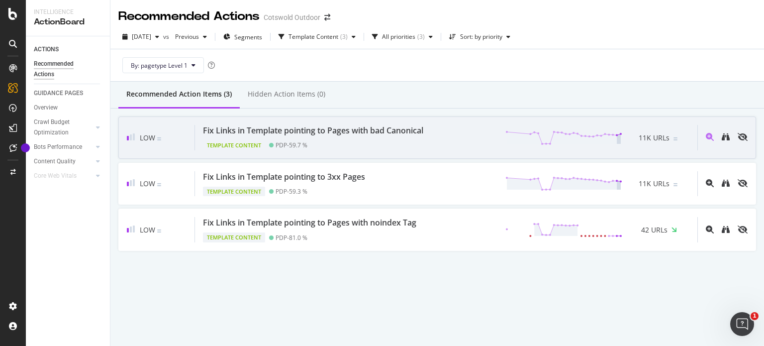
click at [217, 135] on div "Fix Links in Template pointing to Pages with bad Canonical" at bounding box center [313, 130] width 220 height 11
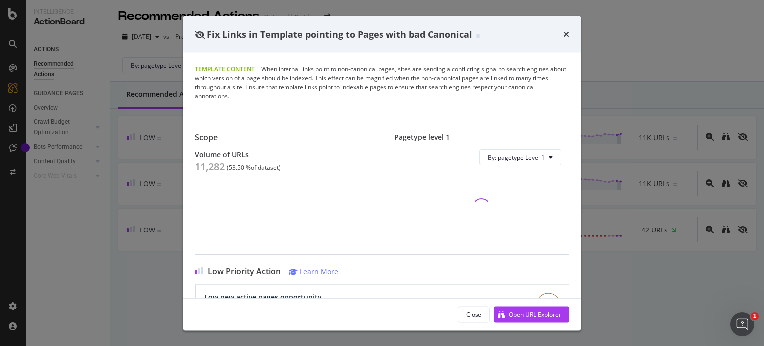
click at [211, 163] on div "11,282" at bounding box center [210, 167] width 30 height 12
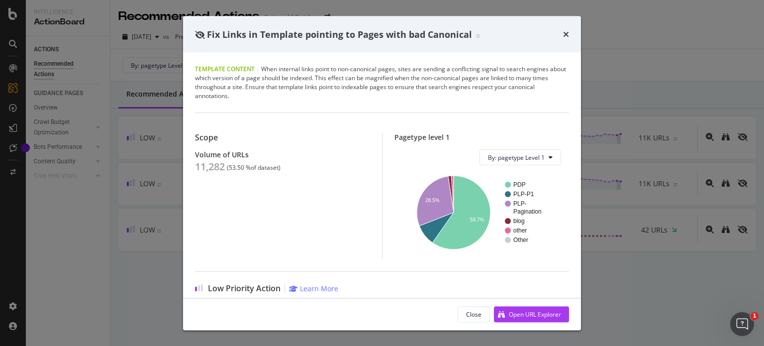
click at [159, 205] on div "Fix Links in Template pointing to Pages with bad Canonical Template Content | W…" at bounding box center [382, 173] width 764 height 346
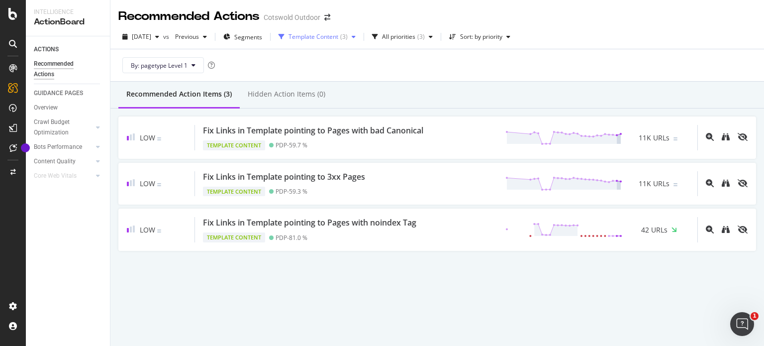
click at [338, 34] on div "Template Content" at bounding box center [313, 37] width 50 height 6
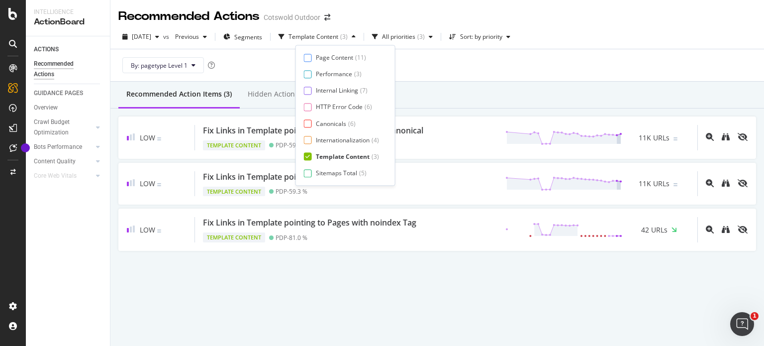
click at [336, 155] on div "Template Content" at bounding box center [343, 156] width 54 height 8
click at [337, 174] on div "Sitemaps Total" at bounding box center [336, 173] width 41 height 8
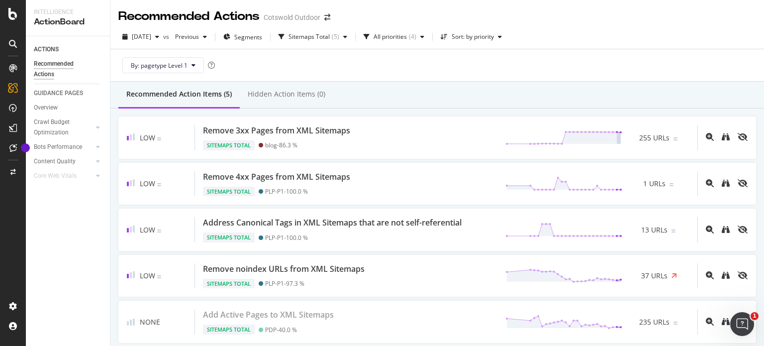
click at [501, 94] on div "Recommended Action Items (5) Hidden Action Items (0)" at bounding box center [436, 95] width 653 height 27
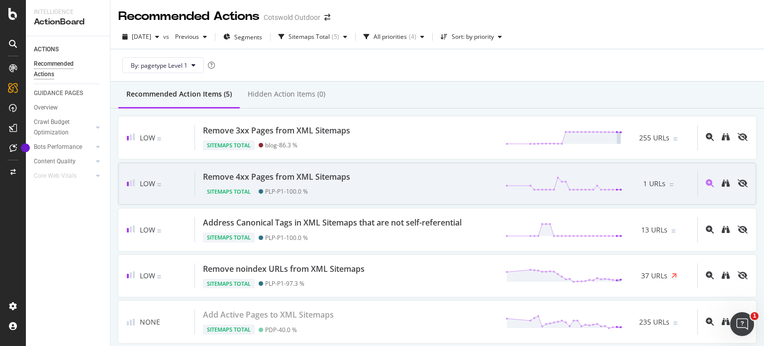
scroll to position [30, 0]
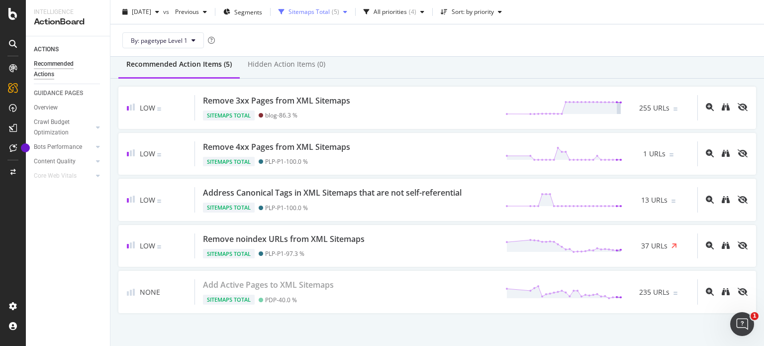
click at [317, 10] on div "Sitemaps Total" at bounding box center [308, 12] width 41 height 6
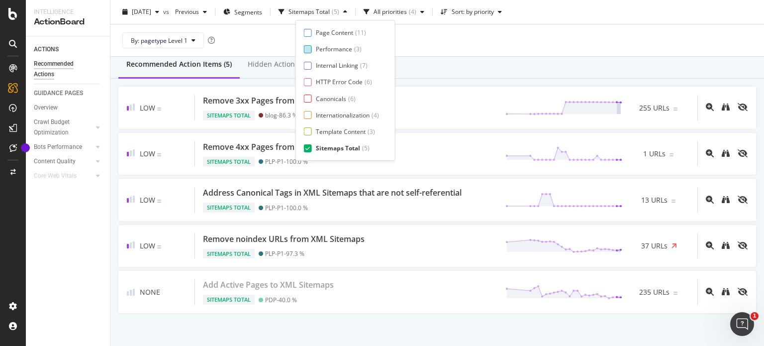
click at [331, 45] on div "Performance" at bounding box center [334, 49] width 36 height 8
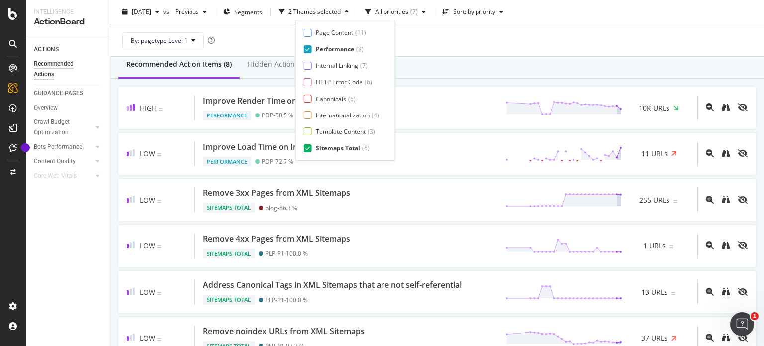
click at [330, 149] on div "Sitemaps Total" at bounding box center [338, 148] width 44 height 8
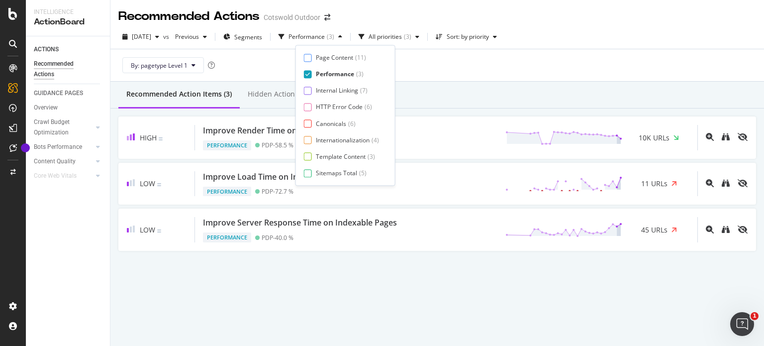
click at [439, 70] on div "By: pagetype Level 1" at bounding box center [436, 65] width 637 height 32
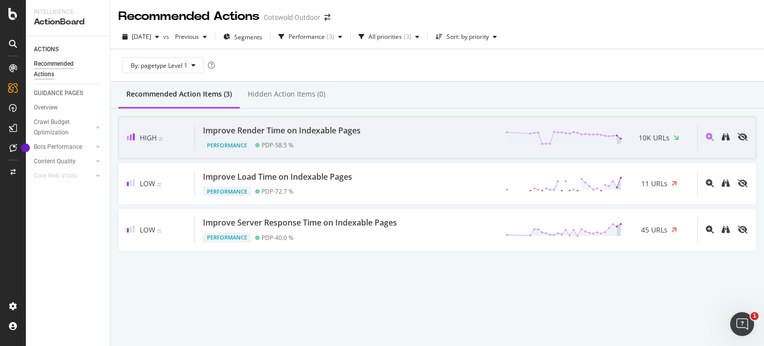
click at [304, 140] on div "Performance PDP - 58.5 %" at bounding box center [284, 143] width 162 height 14
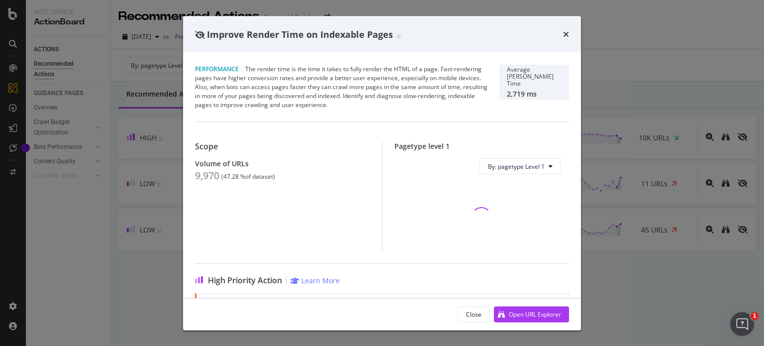
click at [213, 173] on div "9,970" at bounding box center [207, 176] width 24 height 12
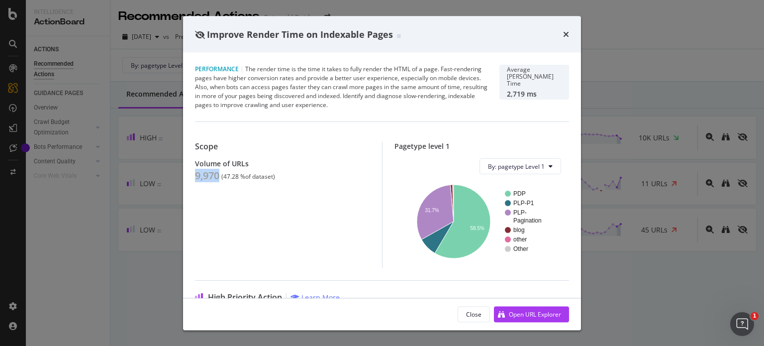
click at [149, 190] on div "Improve Render Time on Indexable Pages Performance | The render time is the tim…" at bounding box center [382, 173] width 764 height 346
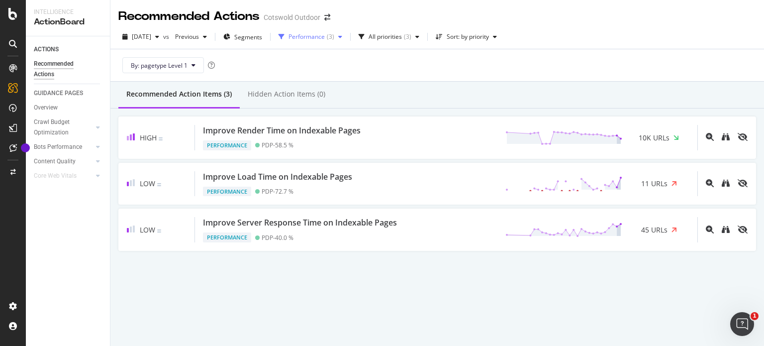
click at [308, 41] on div "Performance ( 3 )" at bounding box center [310, 36] width 72 height 15
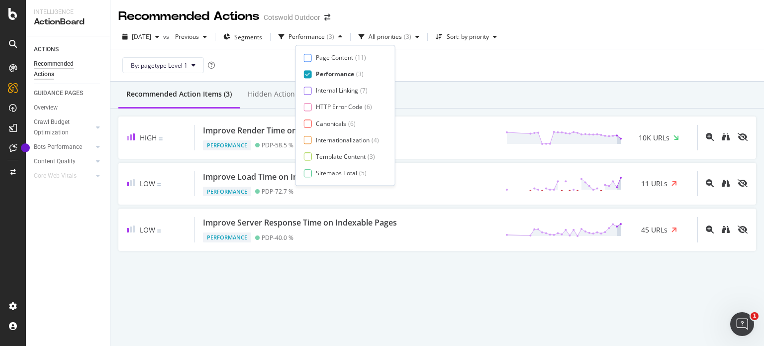
click at [336, 75] on div "Performance" at bounding box center [335, 74] width 38 height 8
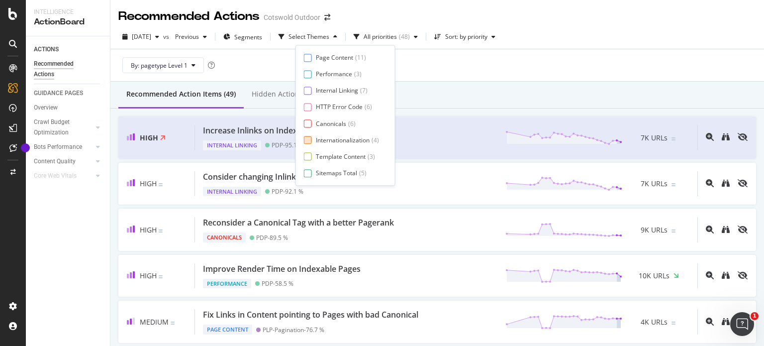
click at [343, 141] on div "Internationalization" at bounding box center [343, 140] width 54 height 8
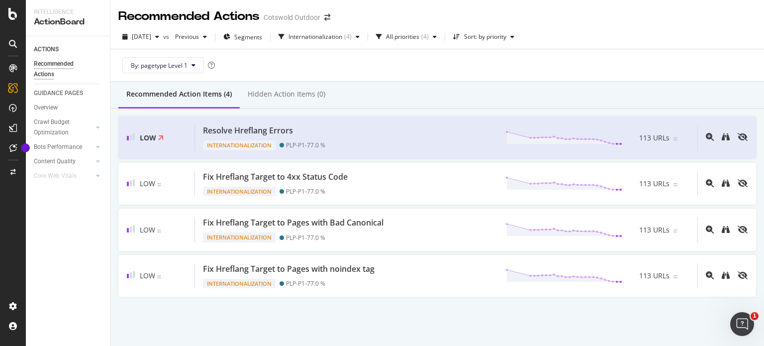
click at [439, 87] on div "Recommended Action Items (4) Hidden Action Items (0)" at bounding box center [436, 95] width 653 height 27
click at [324, 36] on div "Internationalization" at bounding box center [315, 37] width 54 height 6
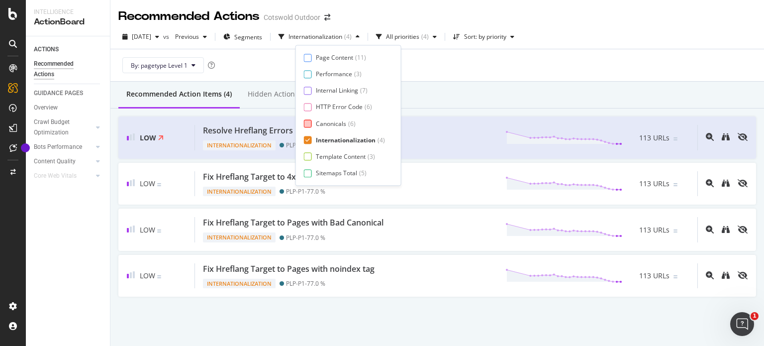
click at [334, 122] on div "Canonicals" at bounding box center [331, 123] width 30 height 8
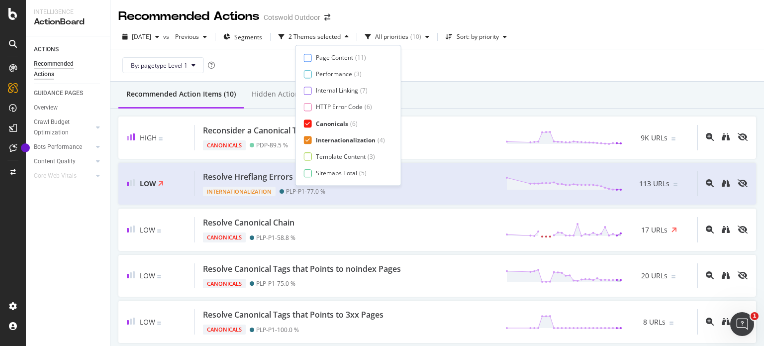
click at [343, 148] on div "Page Content ( 11 ) Performance ( 3 ) Internal Linking ( 7 ) HTTP Error Code ( …" at bounding box center [348, 115] width 89 height 124
click at [343, 142] on div "Internationalization" at bounding box center [346, 140] width 60 height 8
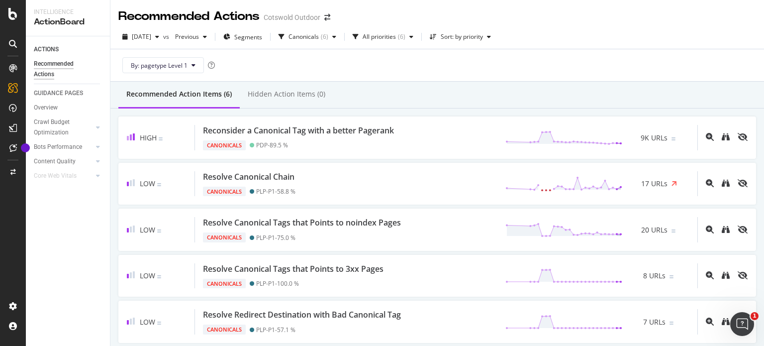
click at [433, 85] on div "Recommended Action Items (6) Hidden Action Items (0)" at bounding box center [436, 95] width 653 height 27
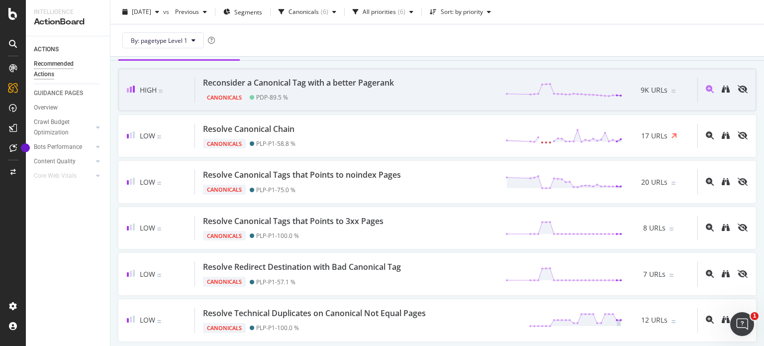
click at [324, 99] on div "Canonicals PDP - 89.5 %" at bounding box center [300, 96] width 195 height 14
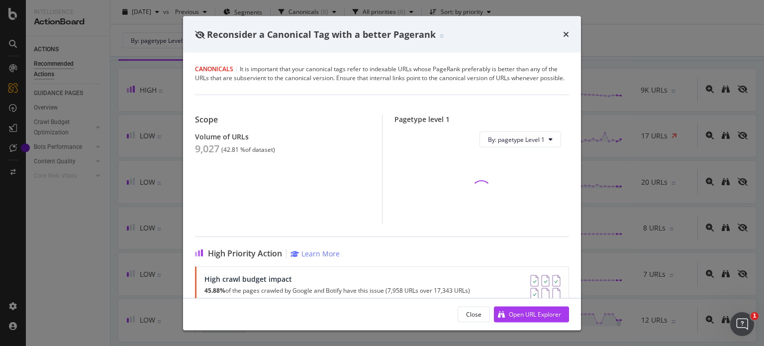
click at [208, 155] on div "9,027" at bounding box center [207, 149] width 24 height 12
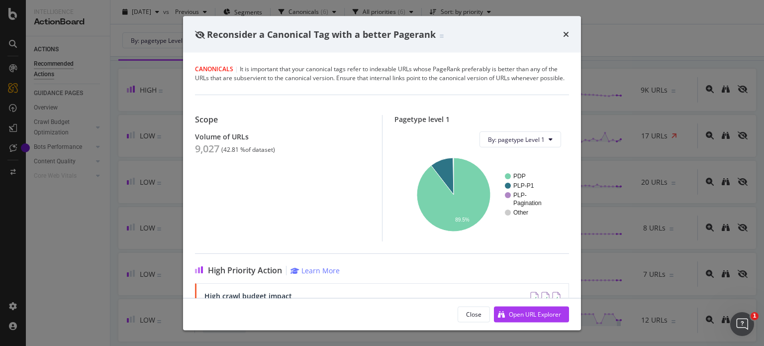
click at [153, 127] on div "Reconsider a Canonical Tag with a better Pagerank Canonicals | It is important …" at bounding box center [382, 173] width 764 height 346
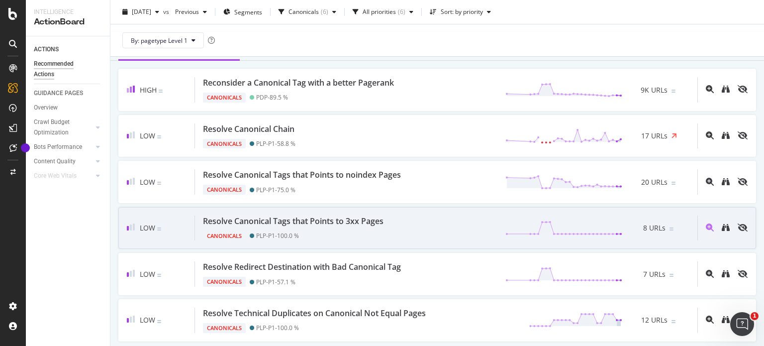
scroll to position [84, 0]
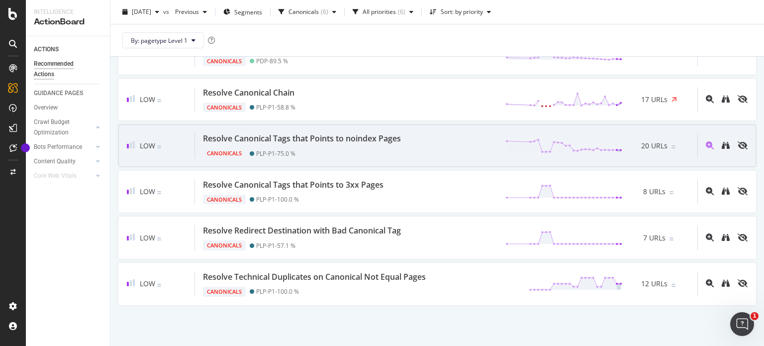
click at [311, 144] on div "Canonicals PLP-P1 - 75.0 %" at bounding box center [304, 151] width 202 height 14
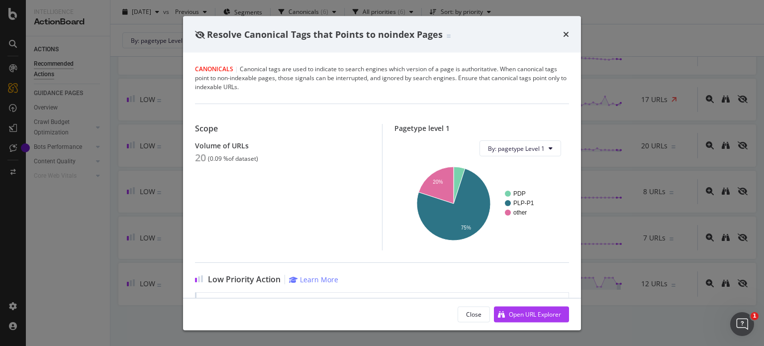
click at [140, 160] on div "Resolve Canonical Tags that Points to noindex Pages Canonicals | Canonical tags…" at bounding box center [382, 173] width 764 height 346
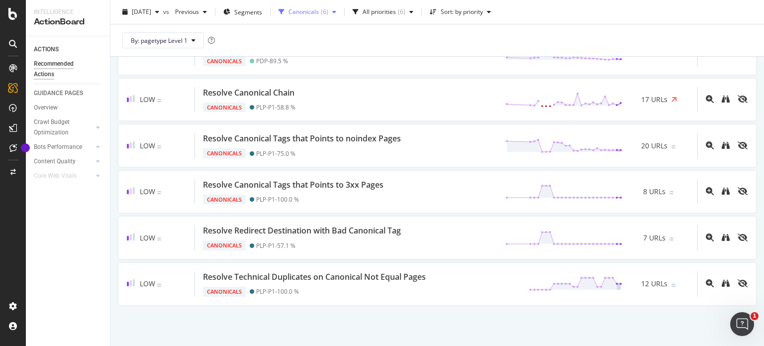
click at [334, 15] on div "Canonicals ( 6 )" at bounding box center [307, 11] width 66 height 15
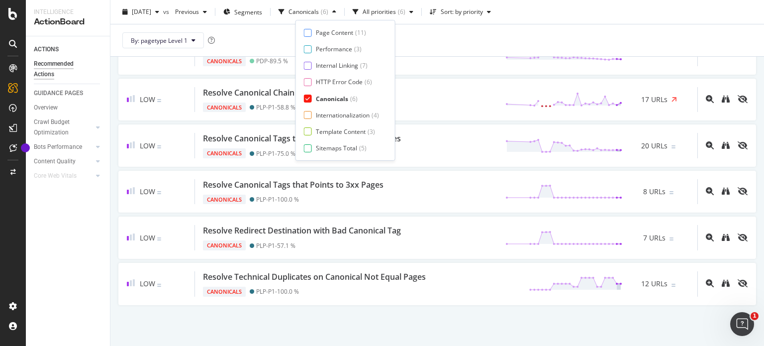
click at [339, 98] on div "Canonicals" at bounding box center [332, 98] width 32 height 8
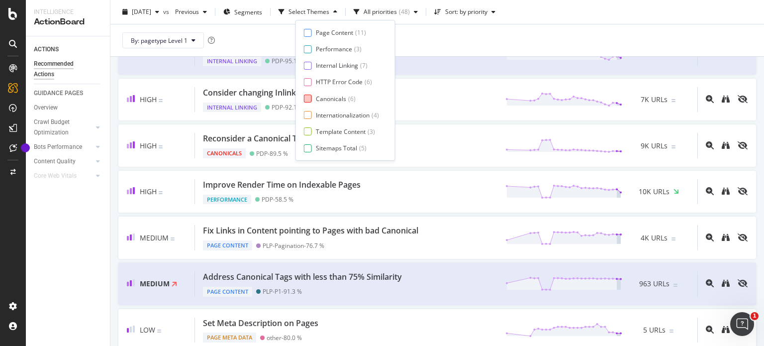
scroll to position [16, 0]
drag, startPoint x: 337, startPoint y: 149, endPoint x: 334, endPoint y: 155, distance: 6.7
click at [334, 155] on div "Page Content ( 11 ) Performance ( 3 ) Internal Linking ( 7 ) HTTP Error Code ( …" at bounding box center [345, 90] width 100 height 141
click at [334, 147] on div "Page Meta Data" at bounding box center [338, 148] width 45 height 8
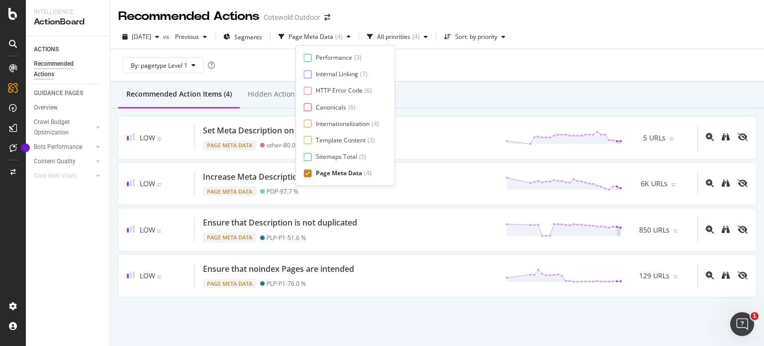
scroll to position [0, 0]
click at [444, 77] on div "By: pagetype Level 1" at bounding box center [436, 65] width 637 height 32
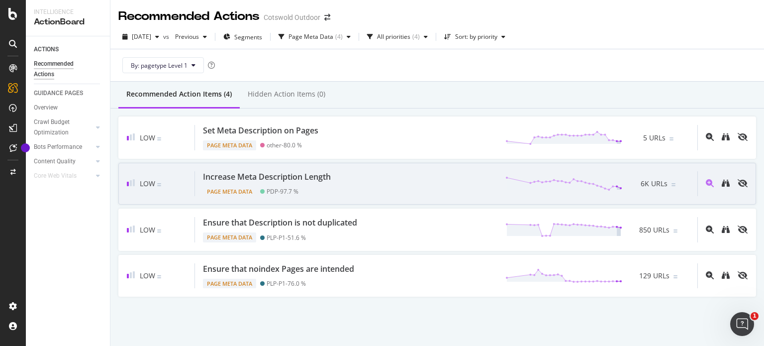
click at [264, 189] on icon at bounding box center [262, 191] width 4 height 4
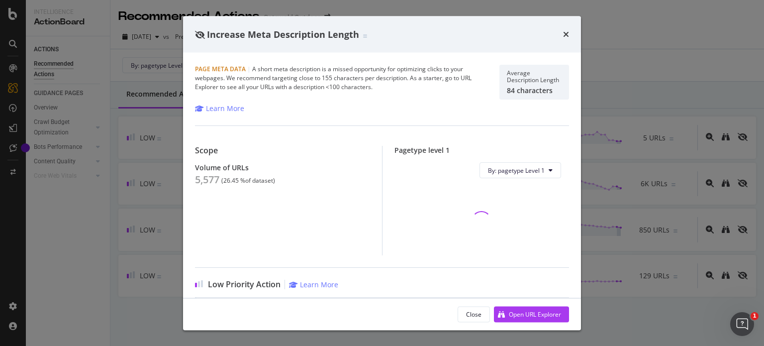
click at [210, 174] on div "5,577" at bounding box center [207, 180] width 24 height 12
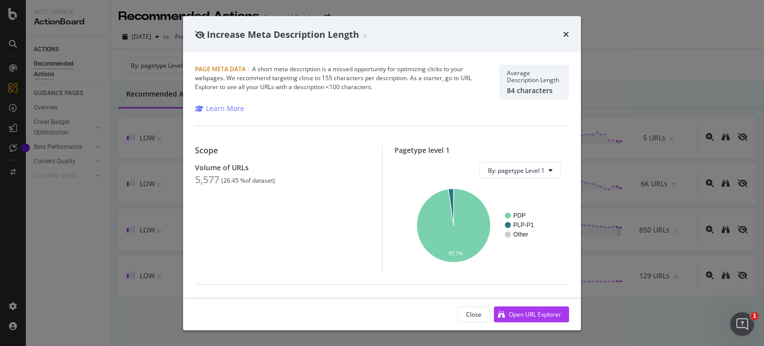
click at [144, 189] on div "Increase Meta Description Length Page Meta Data | A short meta description is a…" at bounding box center [382, 173] width 764 height 346
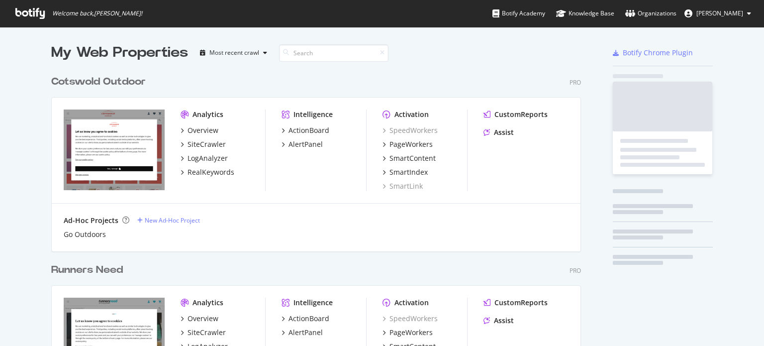
scroll to position [338, 748]
